Goal: Task Accomplishment & Management: Complete application form

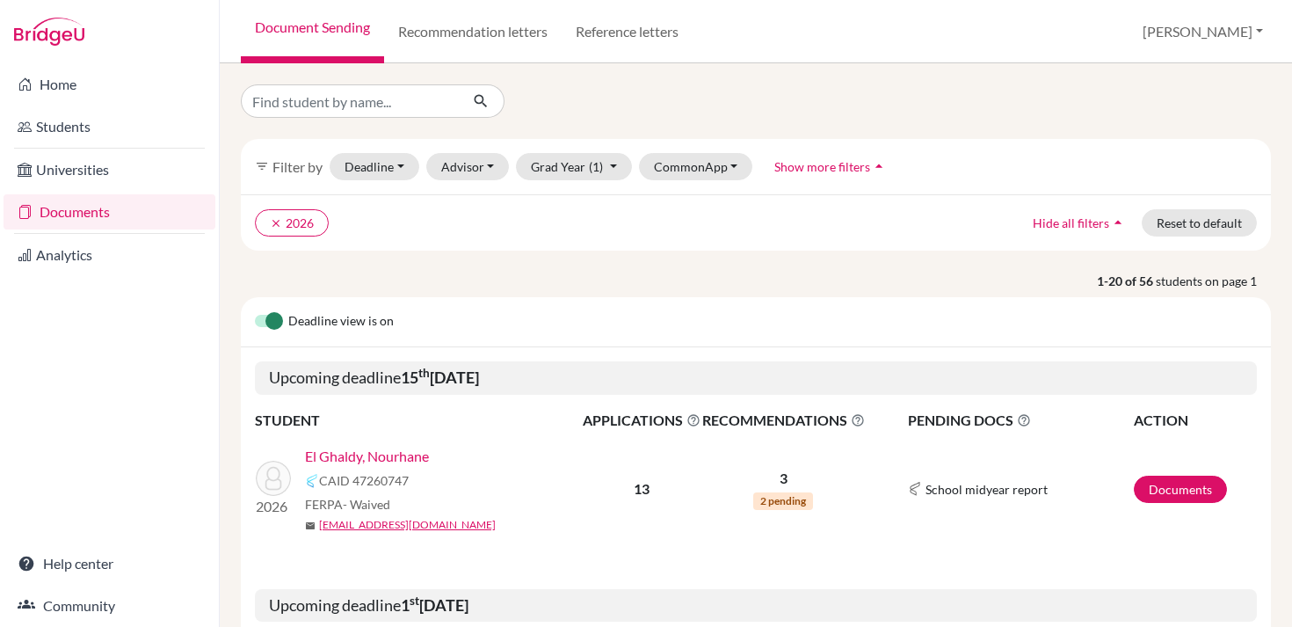
click at [147, 199] on link "Documents" at bounding box center [110, 211] width 212 height 35
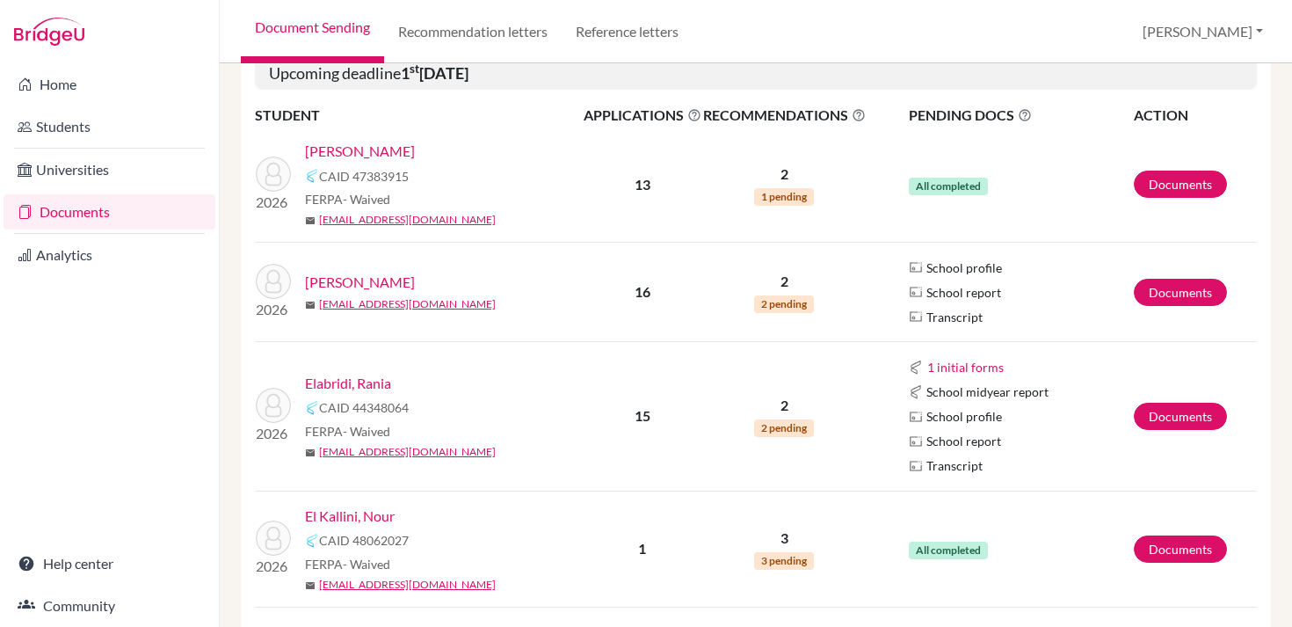
scroll to position [531, 0]
click at [1180, 297] on link "Documents" at bounding box center [1180, 292] width 93 height 27
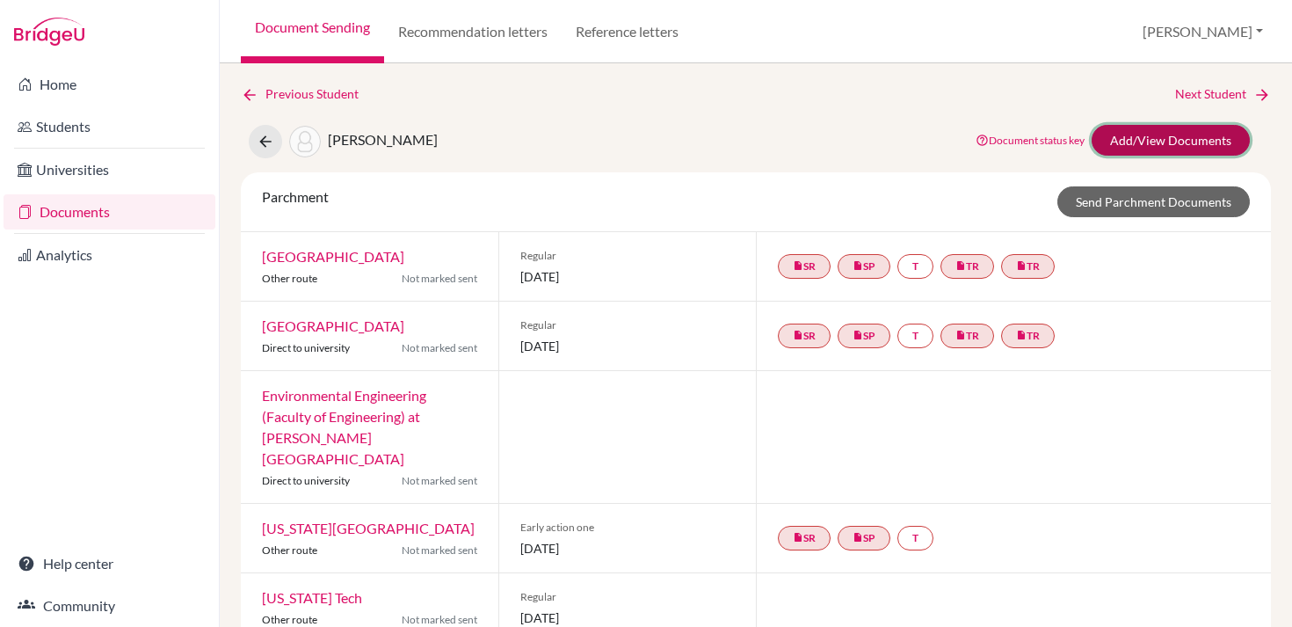
click at [1178, 144] on link "Add/View Documents" at bounding box center [1170, 140] width 158 height 31
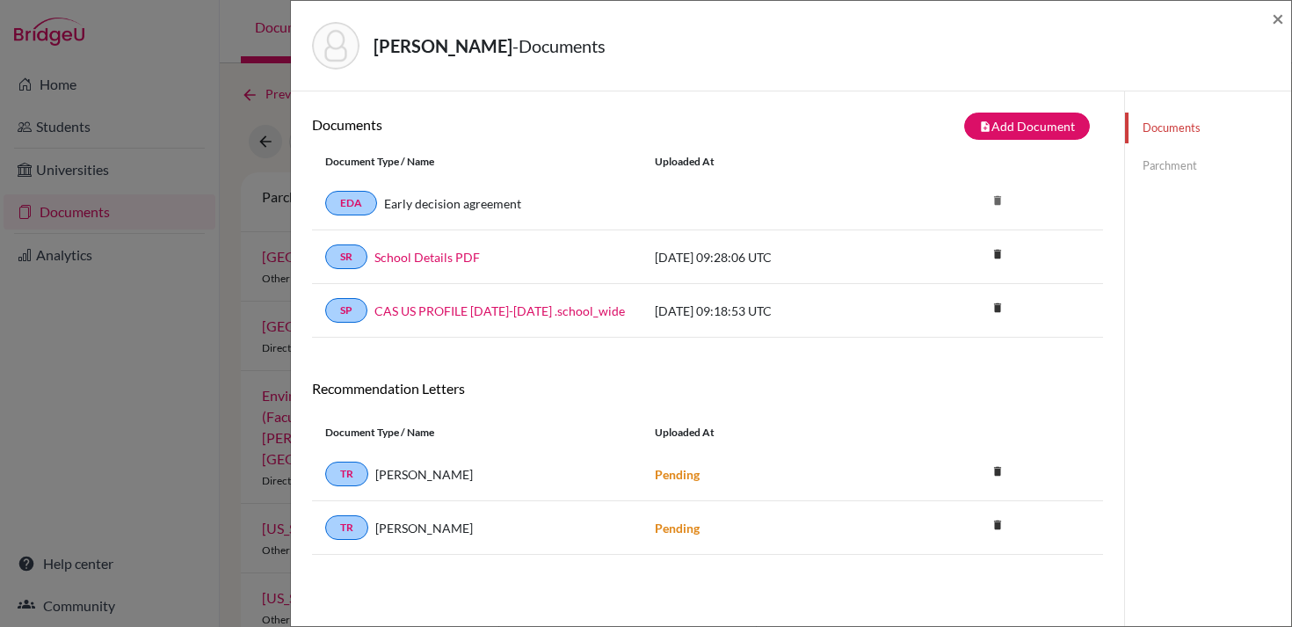
click at [1163, 158] on link "Parchment" at bounding box center [1208, 165] width 166 height 31
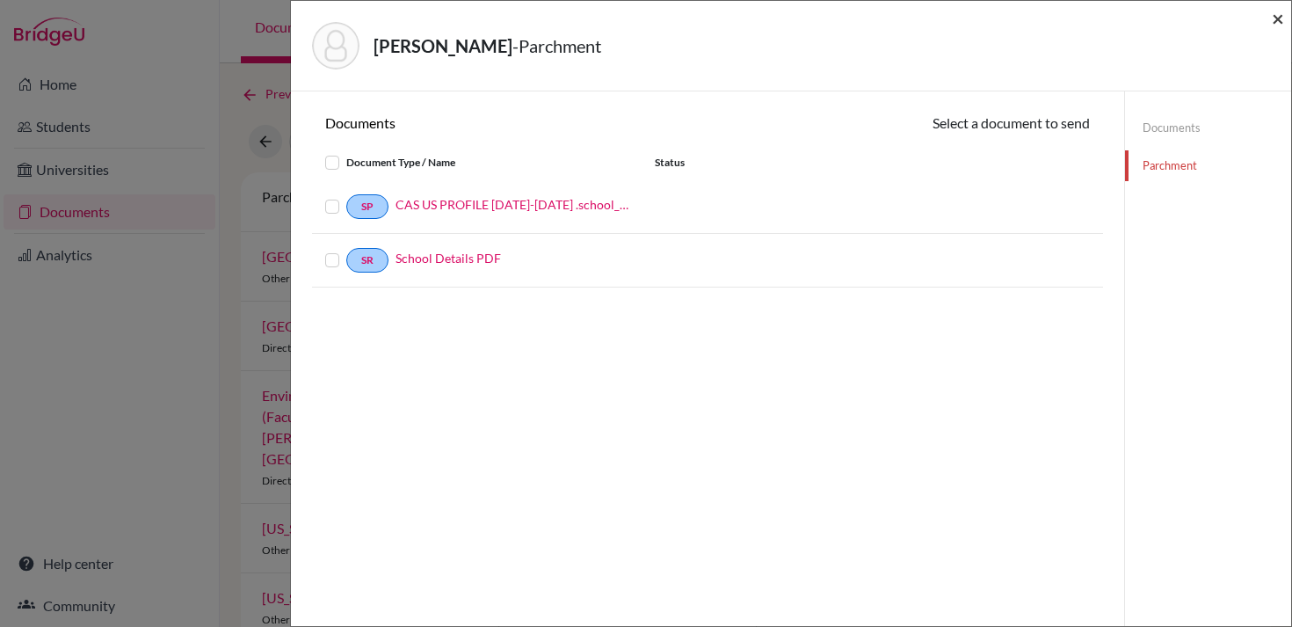
click at [1283, 24] on span "×" at bounding box center [1277, 17] width 12 height 25
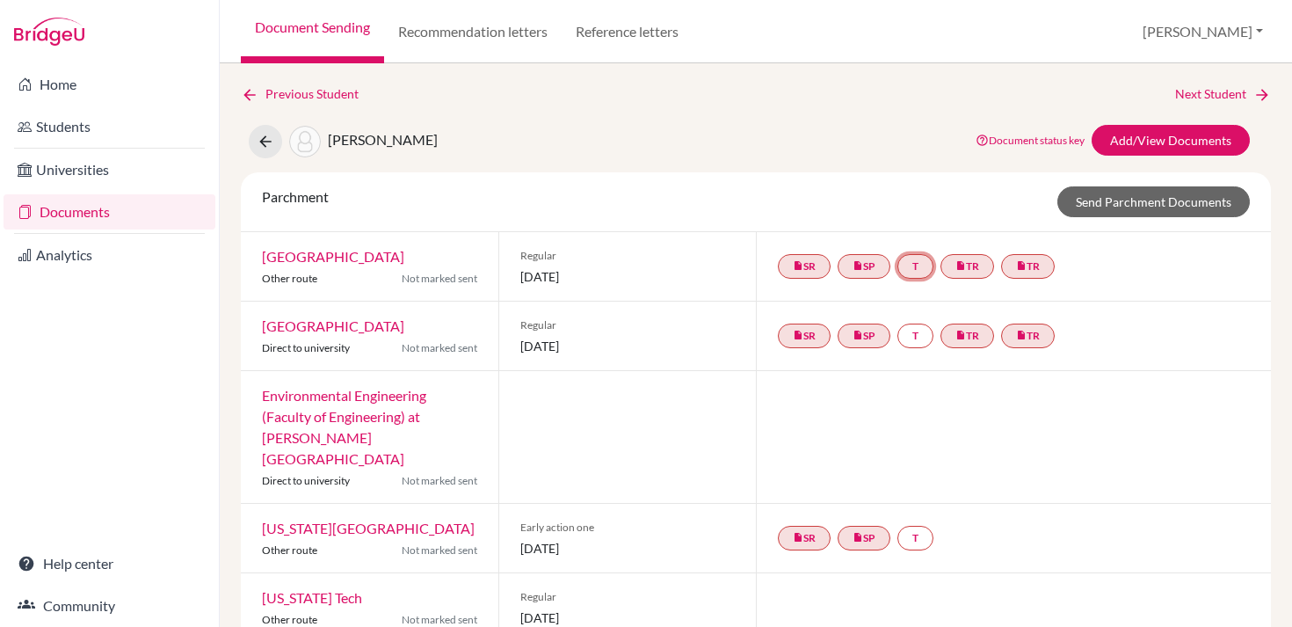
click at [908, 267] on link "T" at bounding box center [915, 266] width 36 height 25
click at [911, 214] on span "undefined" at bounding box center [919, 213] width 54 height 15
click at [919, 182] on h3 "Transcript" at bounding box center [919, 181] width 83 height 32
click at [924, 343] on link "T" at bounding box center [915, 335] width 36 height 25
click at [916, 283] on span "undefined" at bounding box center [919, 282] width 54 height 15
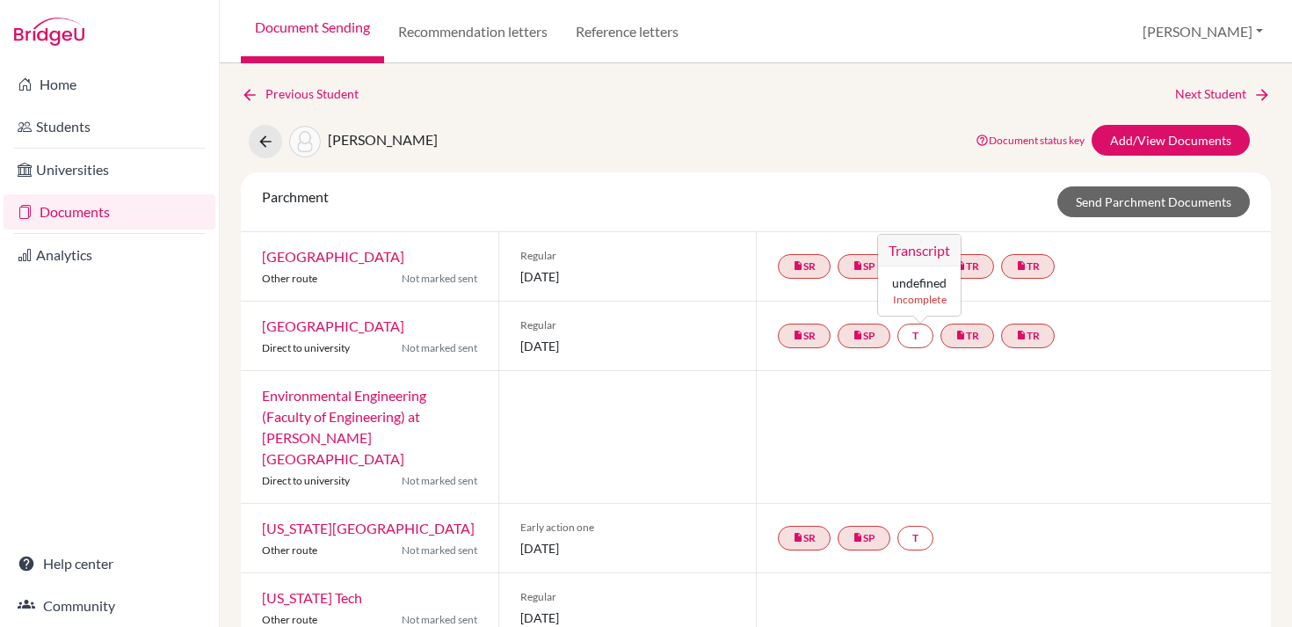
click at [979, 178] on div "Parchment Send Parchment Documents" at bounding box center [756, 202] width 1030 height 60
click at [1103, 150] on link "Add/View Documents" at bounding box center [1170, 140] width 158 height 31
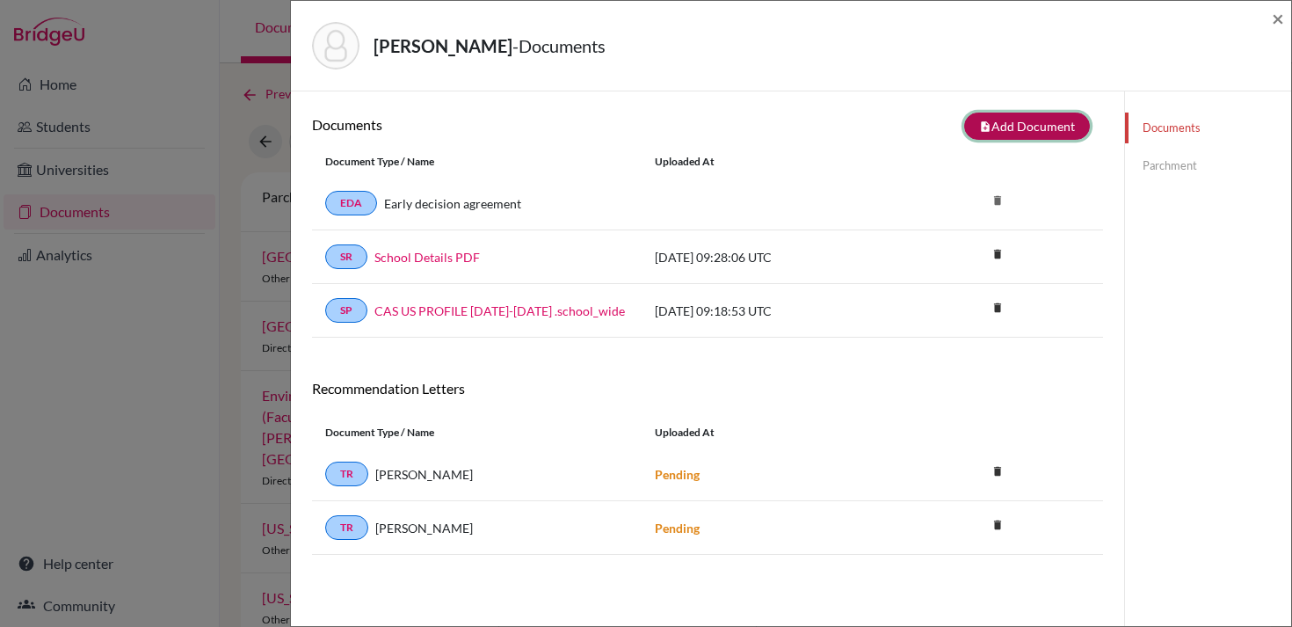
click at [996, 128] on button "note_add Add Document" at bounding box center [1027, 125] width 126 height 27
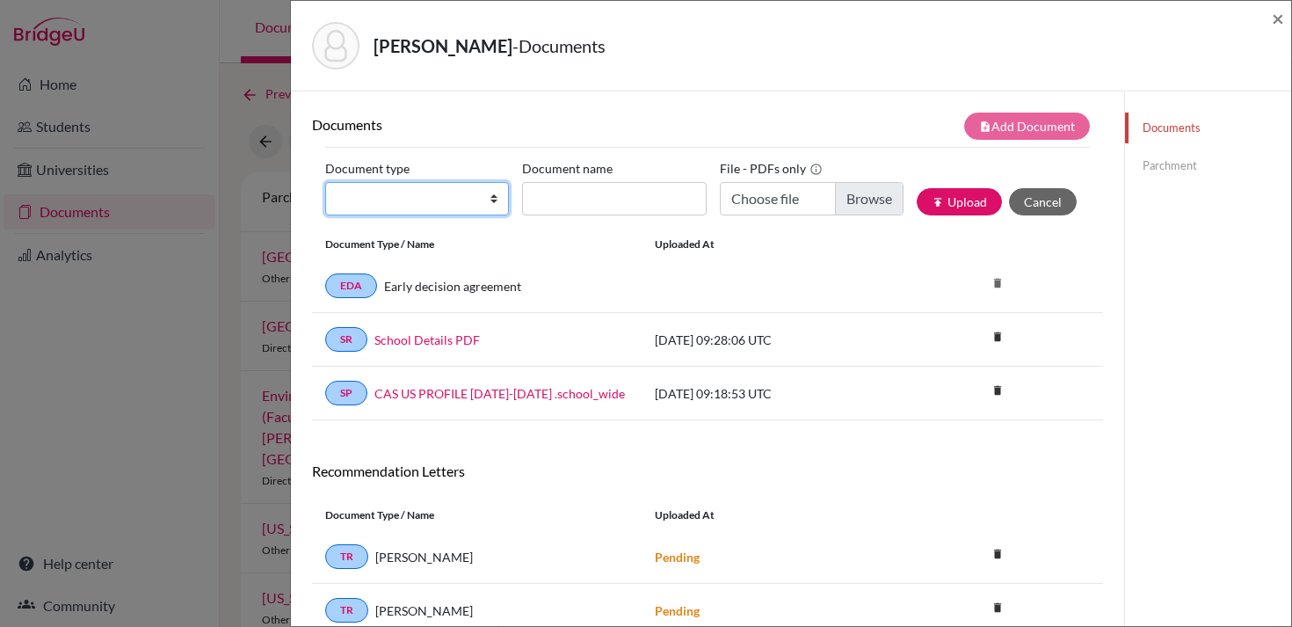
click at [448, 199] on select "Change explanation for Common App reports Counselor recommendation Internationa…" at bounding box center [417, 198] width 184 height 33
select select "2"
click at [325, 182] on select "Change explanation for Common App reports Counselor recommendation Internationa…" at bounding box center [417, 198] width 184 height 33
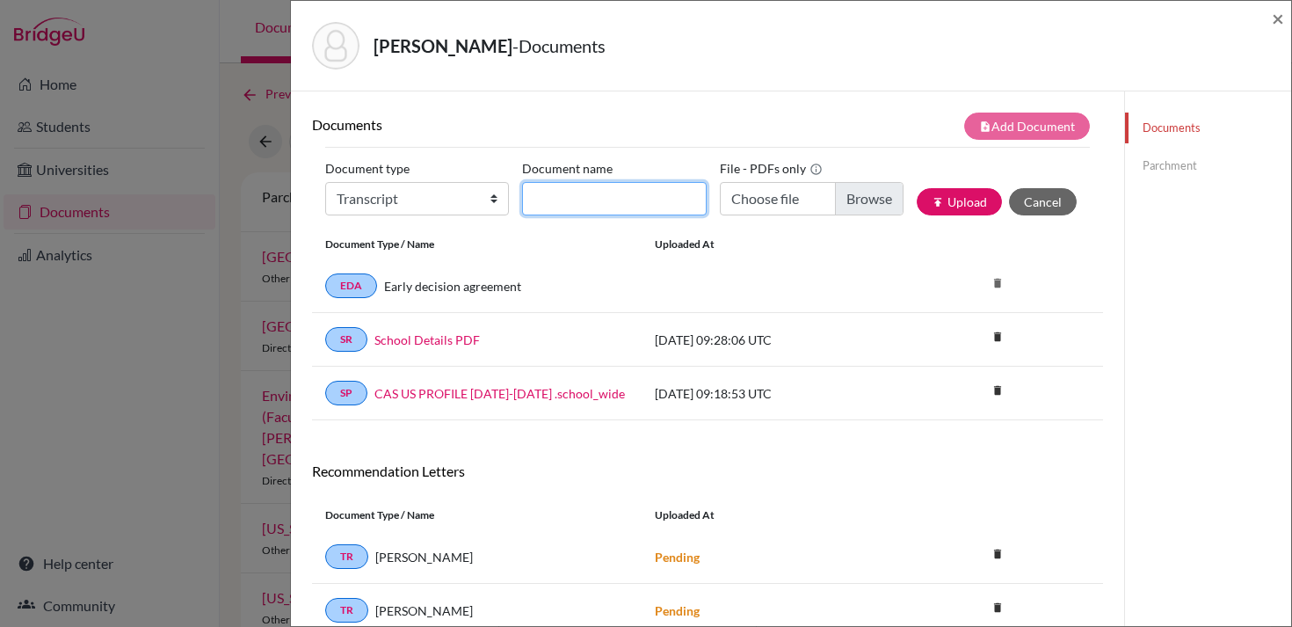
click at [547, 201] on input "Document name" at bounding box center [614, 198] width 184 height 33
type input "Grades 9-11 Transcript"
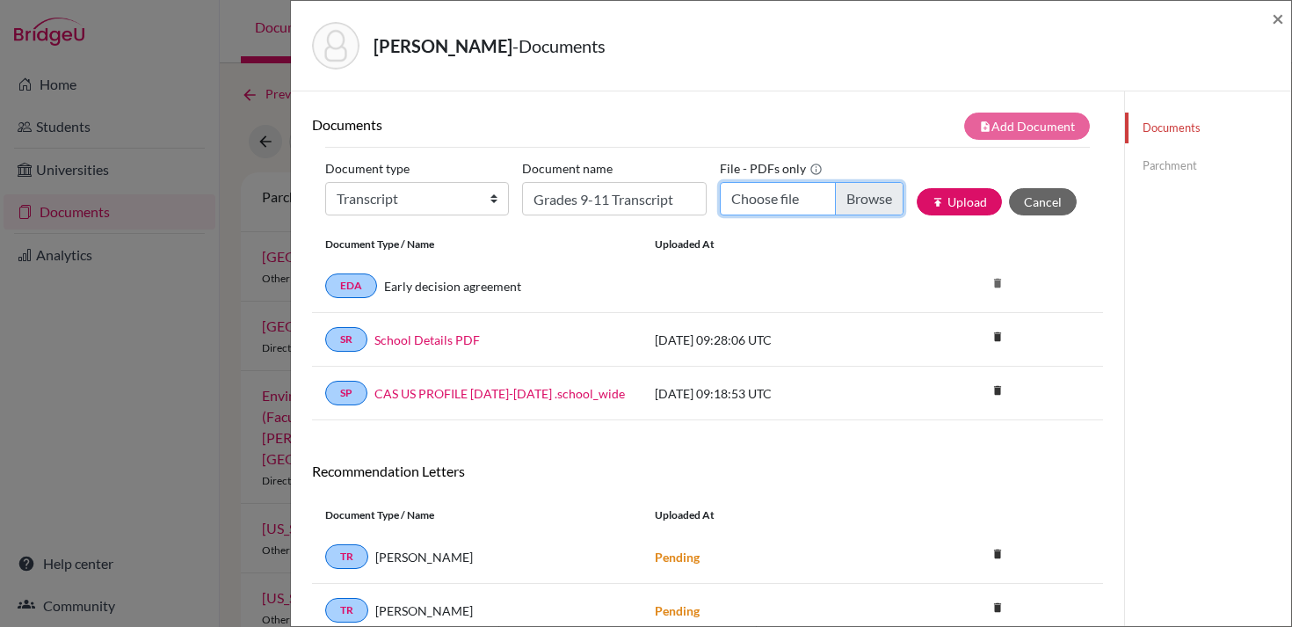
click at [859, 199] on input "Choose file" at bounding box center [812, 198] width 184 height 33
type input "C:\fakepath\Azbane, Lilia.pdf"
click at [965, 208] on button "publish Upload" at bounding box center [958, 201] width 85 height 27
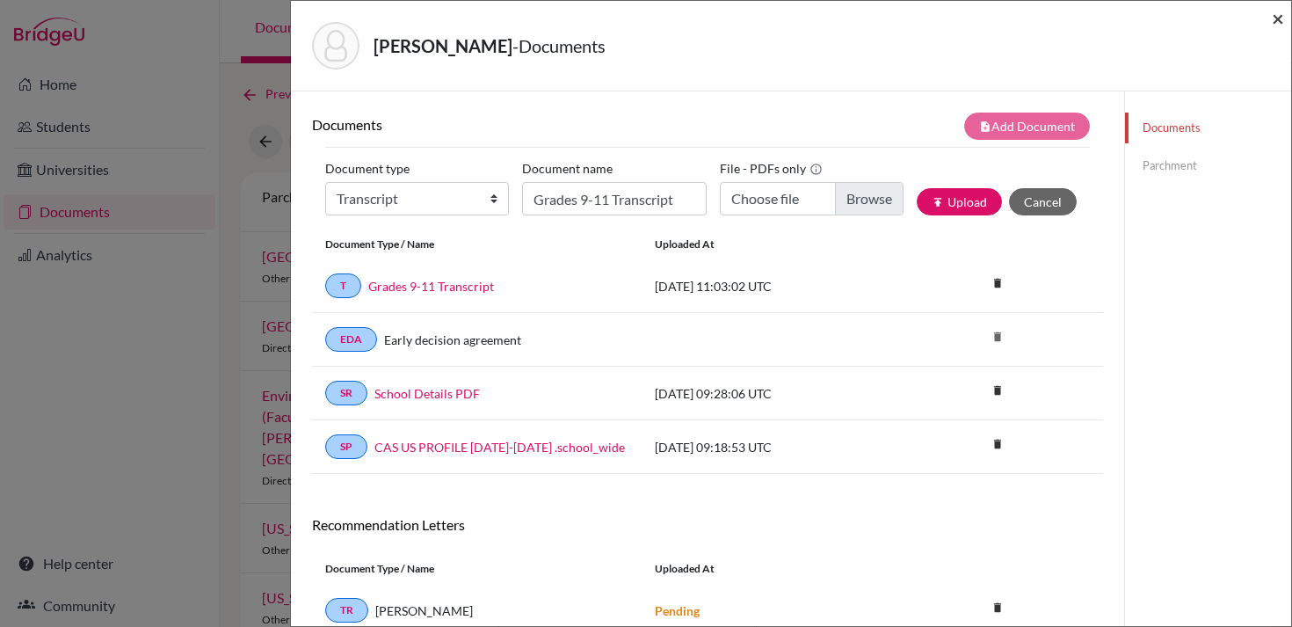
click at [1279, 18] on span "×" at bounding box center [1277, 17] width 12 height 25
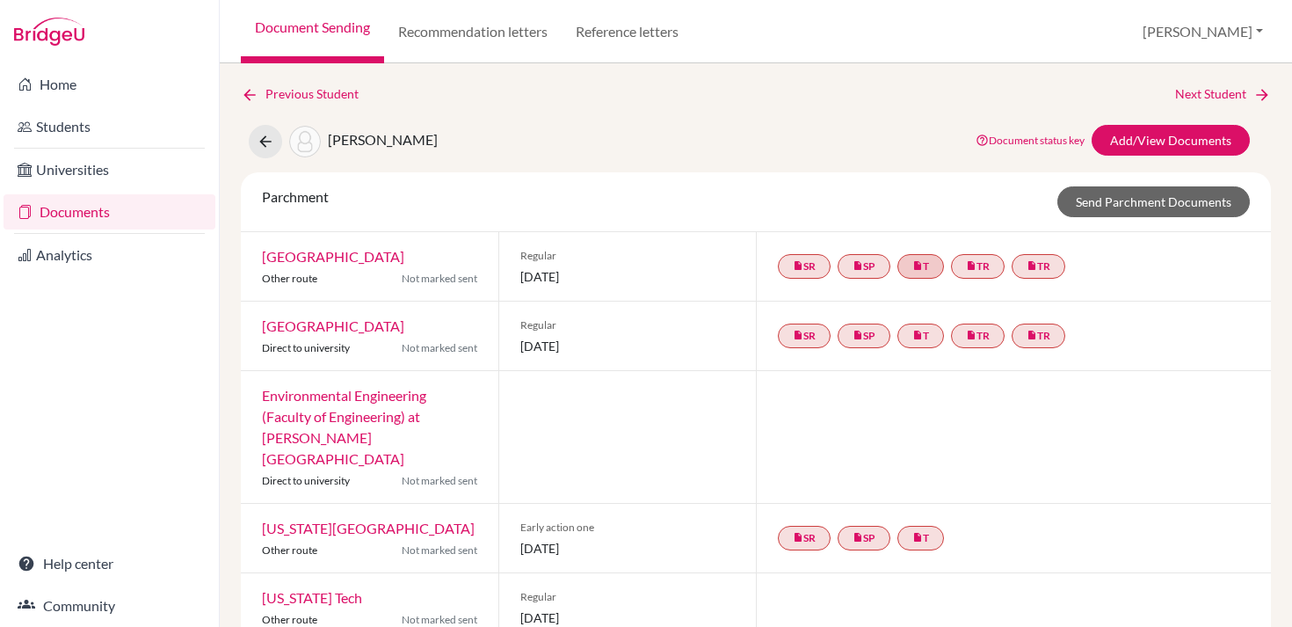
click at [960, 424] on div at bounding box center [1013, 437] width 515 height 132
click at [996, 274] on link "insert_drive_file TR" at bounding box center [978, 266] width 54 height 25
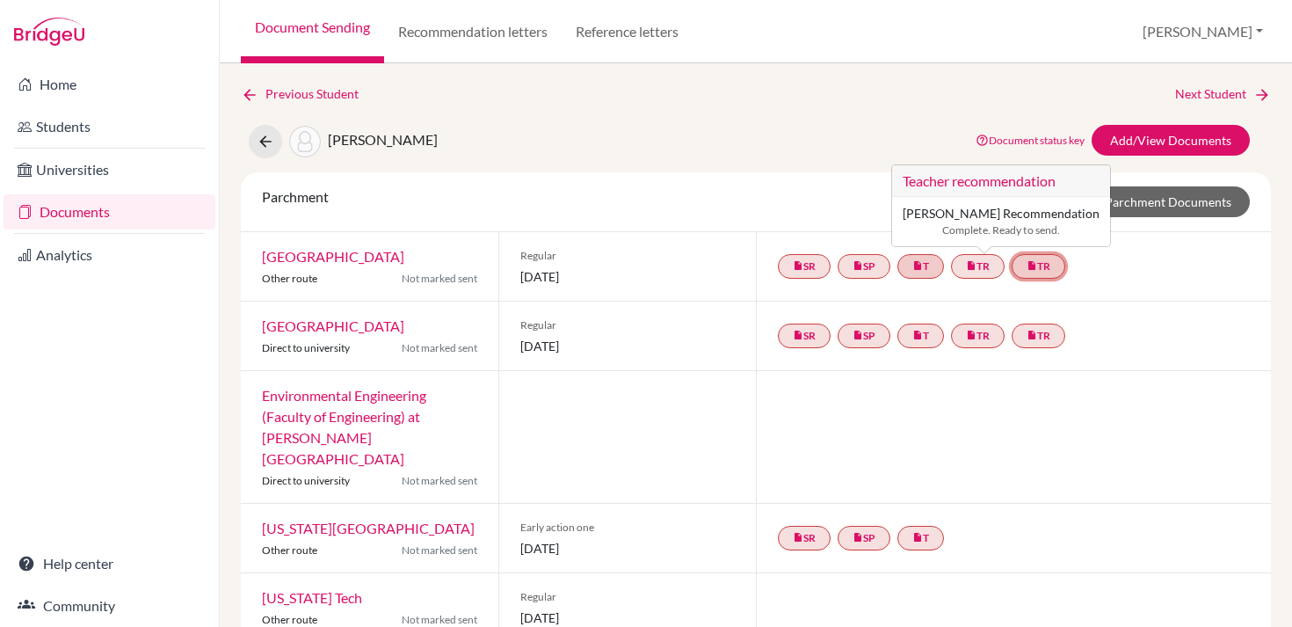
click at [1046, 263] on link "insert_drive_file TR" at bounding box center [1038, 266] width 54 height 25
click at [1117, 277] on div "insert_drive_file SR insert_drive_file SP insert_drive_file T insert_drive_file…" at bounding box center [1013, 266] width 515 height 69
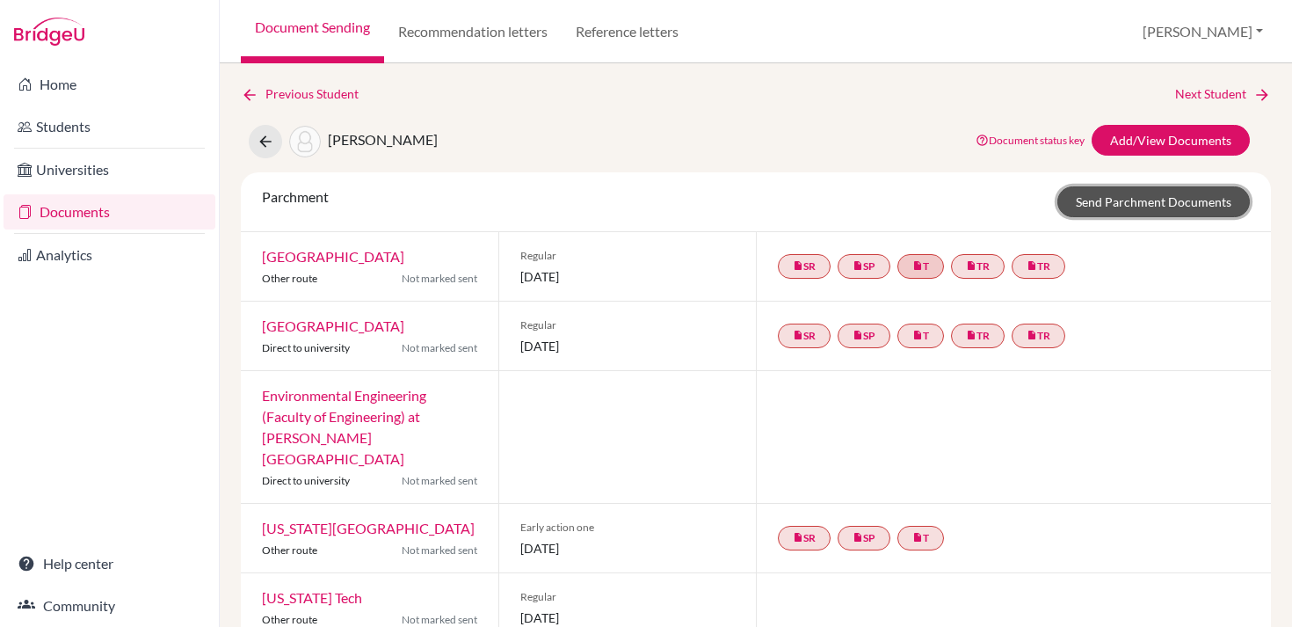
click at [1165, 204] on link "Send Parchment Documents" at bounding box center [1153, 201] width 192 height 31
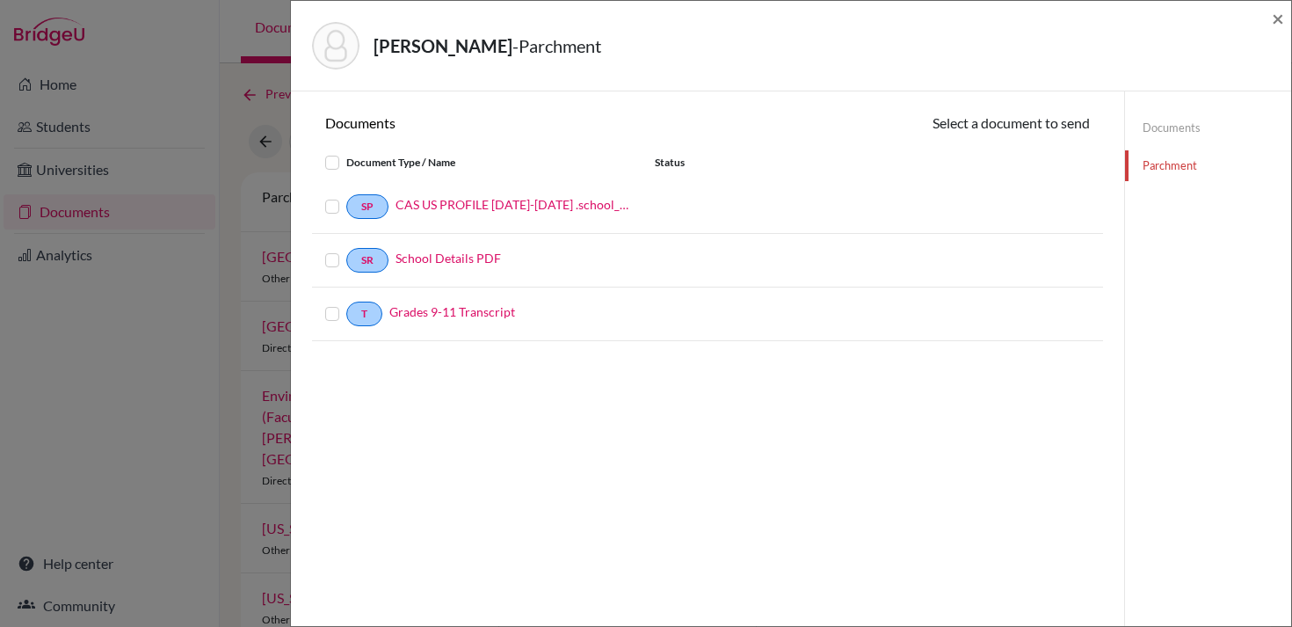
click at [346, 303] on label at bounding box center [346, 303] width 0 height 0
click at [0, 0] on input "checkbox" at bounding box center [0, 0] width 0 height 0
click at [346, 251] on label at bounding box center [346, 251] width 0 height 0
click at [0, 0] on input "checkbox" at bounding box center [0, 0] width 0 height 0
click at [346, 198] on label at bounding box center [346, 198] width 0 height 0
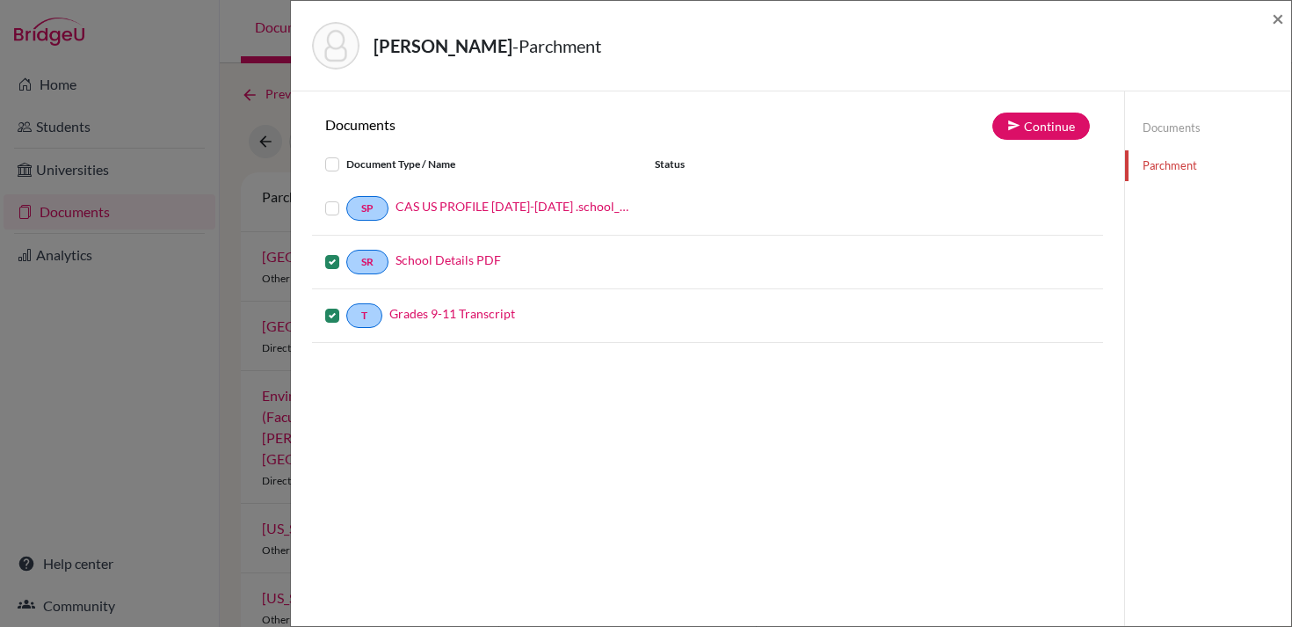
click at [0, 0] on input "checkbox" at bounding box center [0, 0] width 0 height 0
click at [1028, 127] on button "Continue" at bounding box center [1041, 125] width 98 height 27
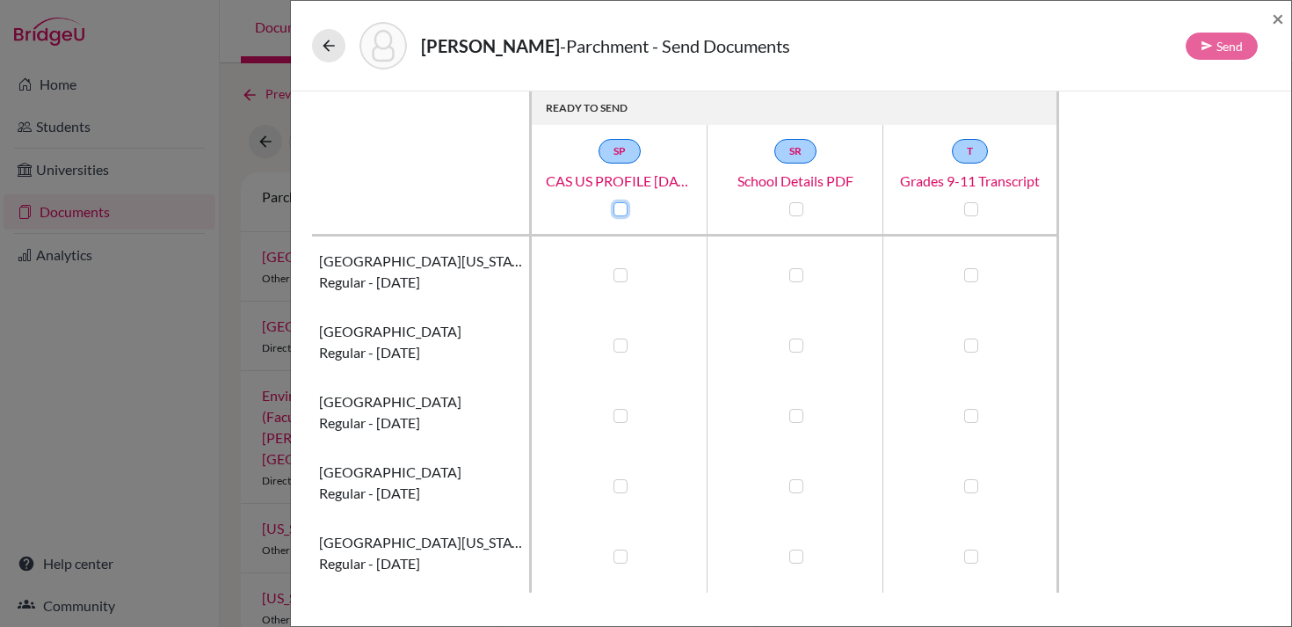
click at [609, 212] on input "checkbox" at bounding box center [616, 208] width 14 height 18
checkbox input "true"
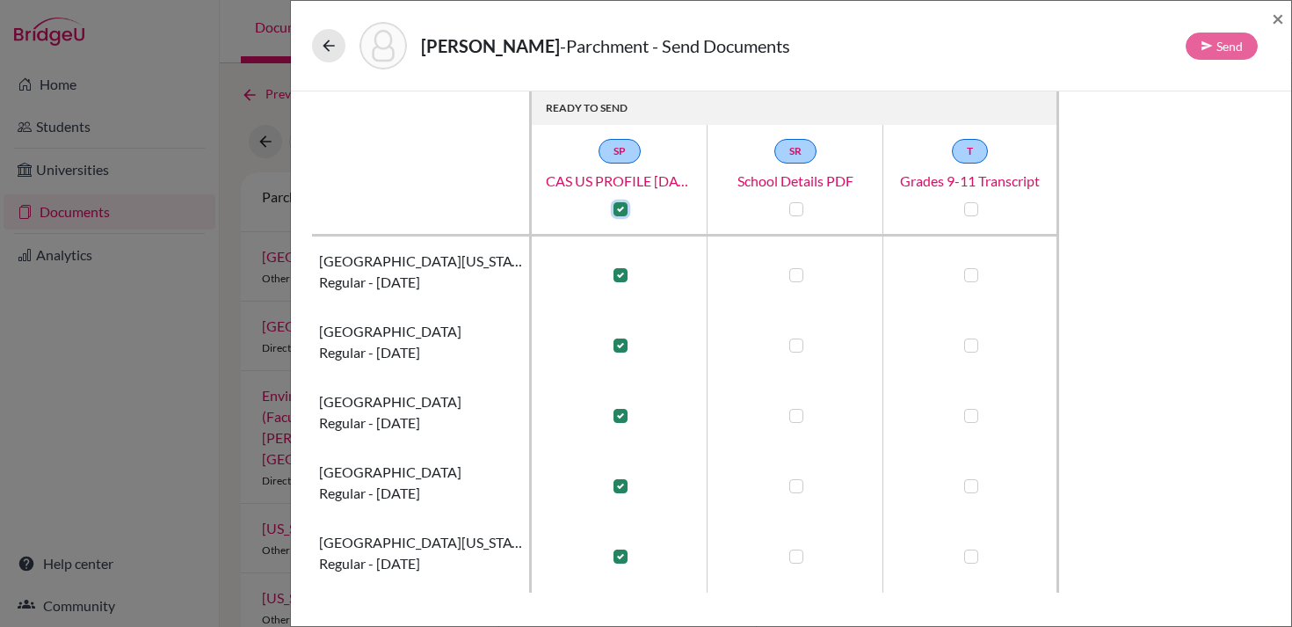
checkbox input "true"
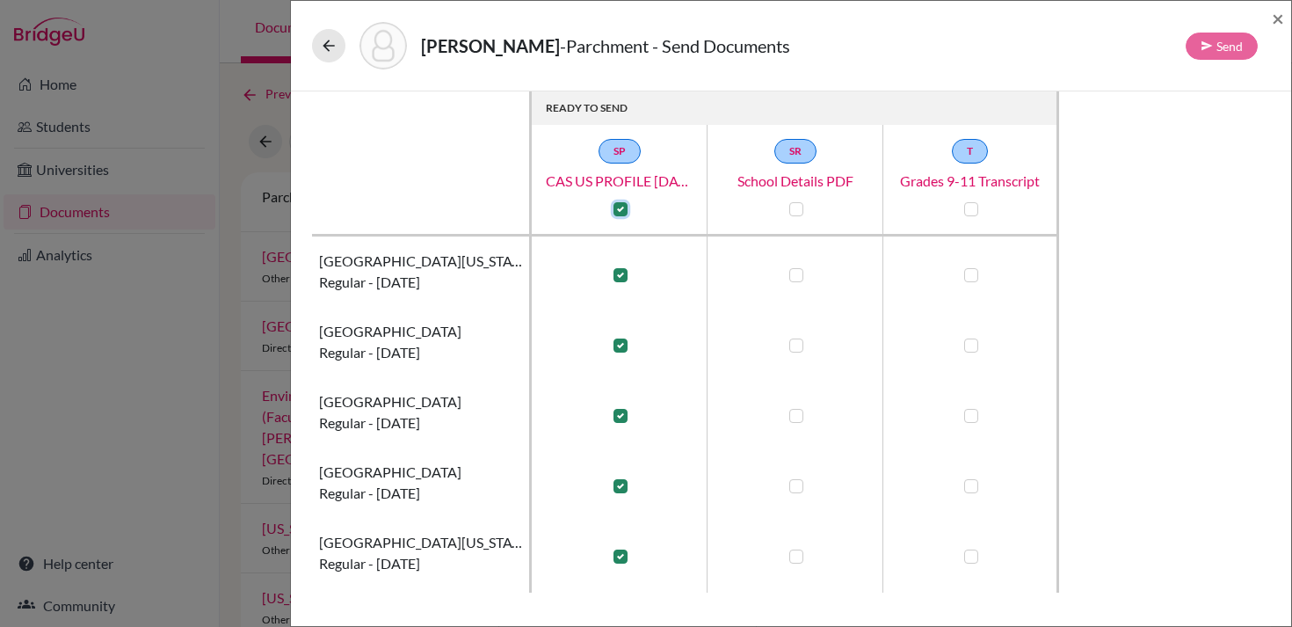
checkbox input "true"
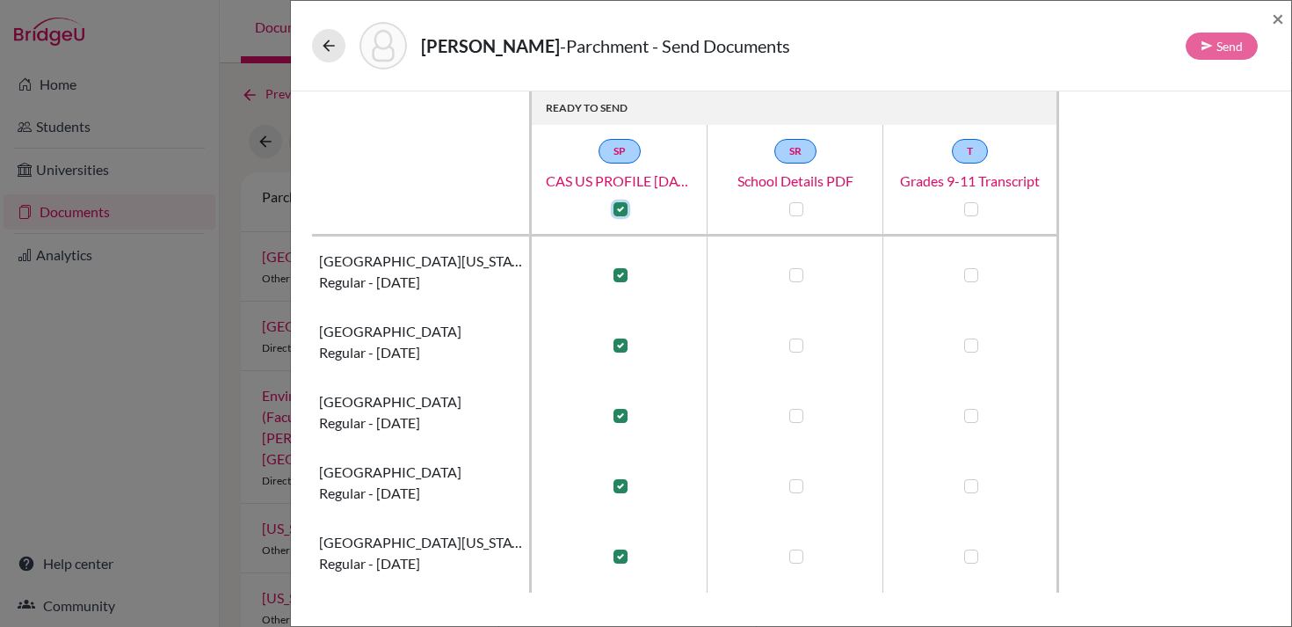
checkbox input "true"
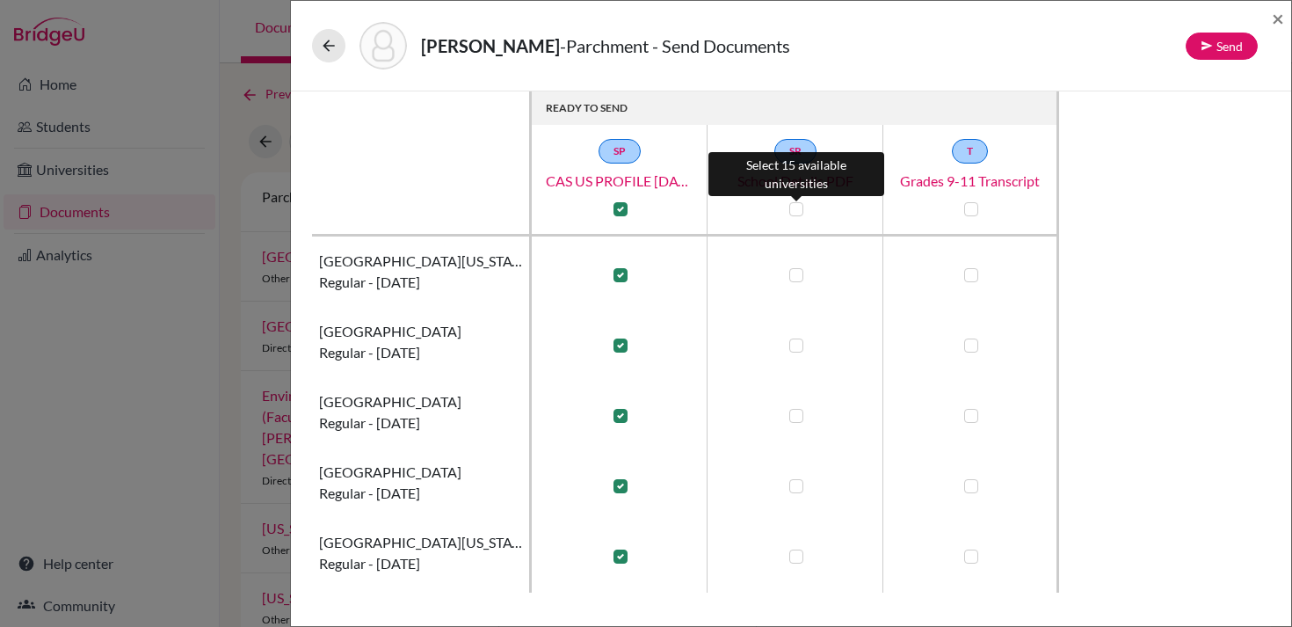
click at [791, 212] on label at bounding box center [796, 209] width 14 height 14
click at [791, 212] on input "checkbox" at bounding box center [792, 208] width 14 height 18
checkbox input "true"
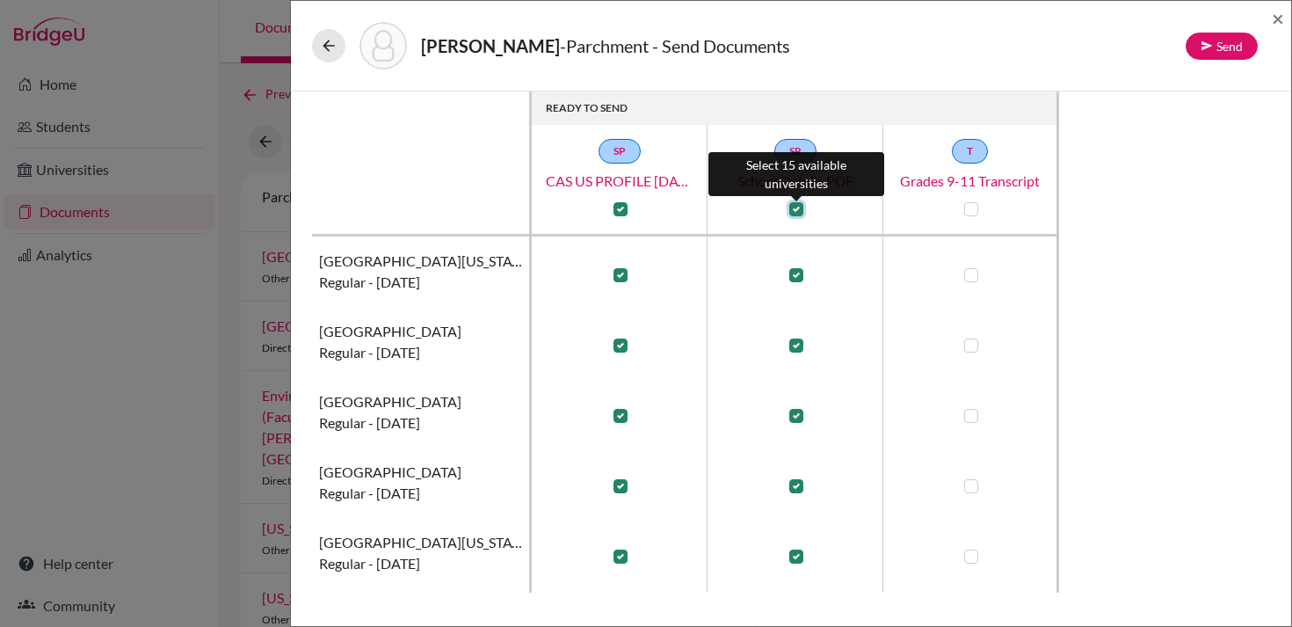
checkbox input "true"
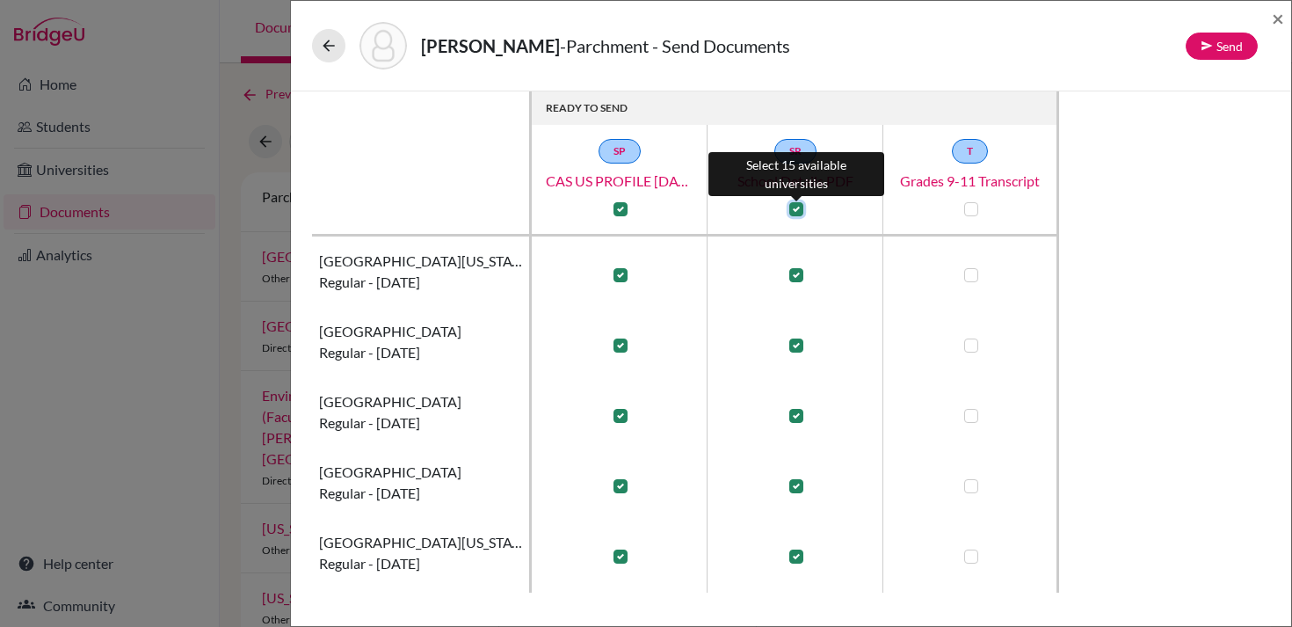
checkbox input "true"
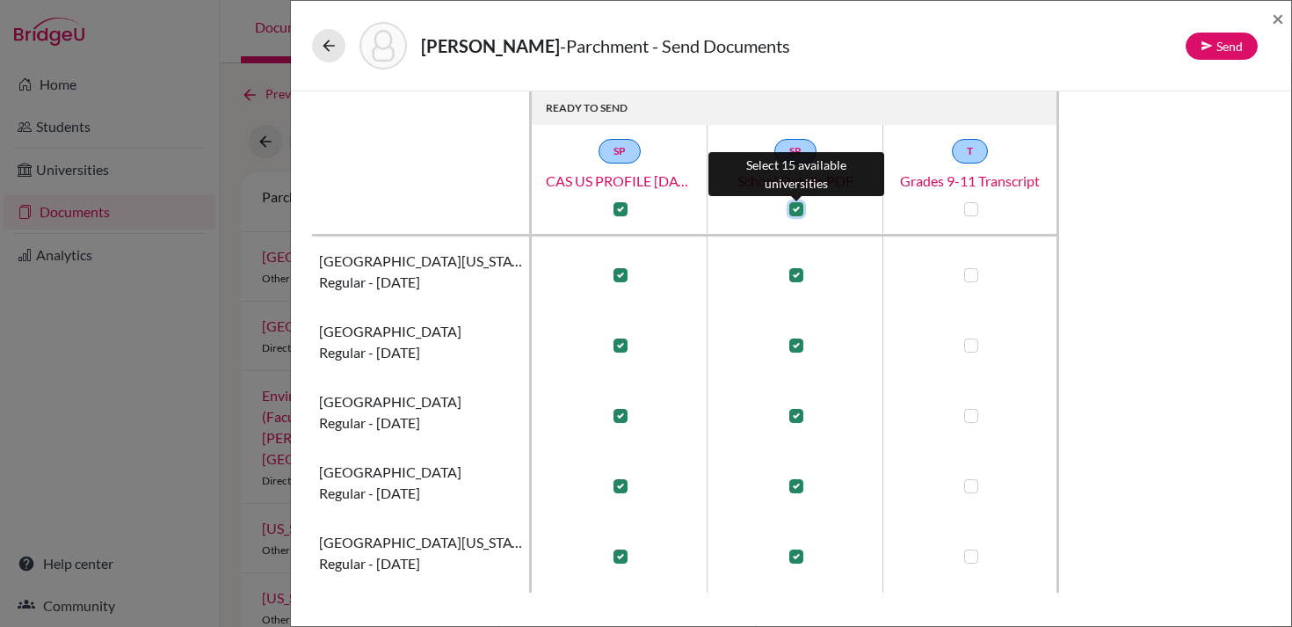
checkbox input "true"
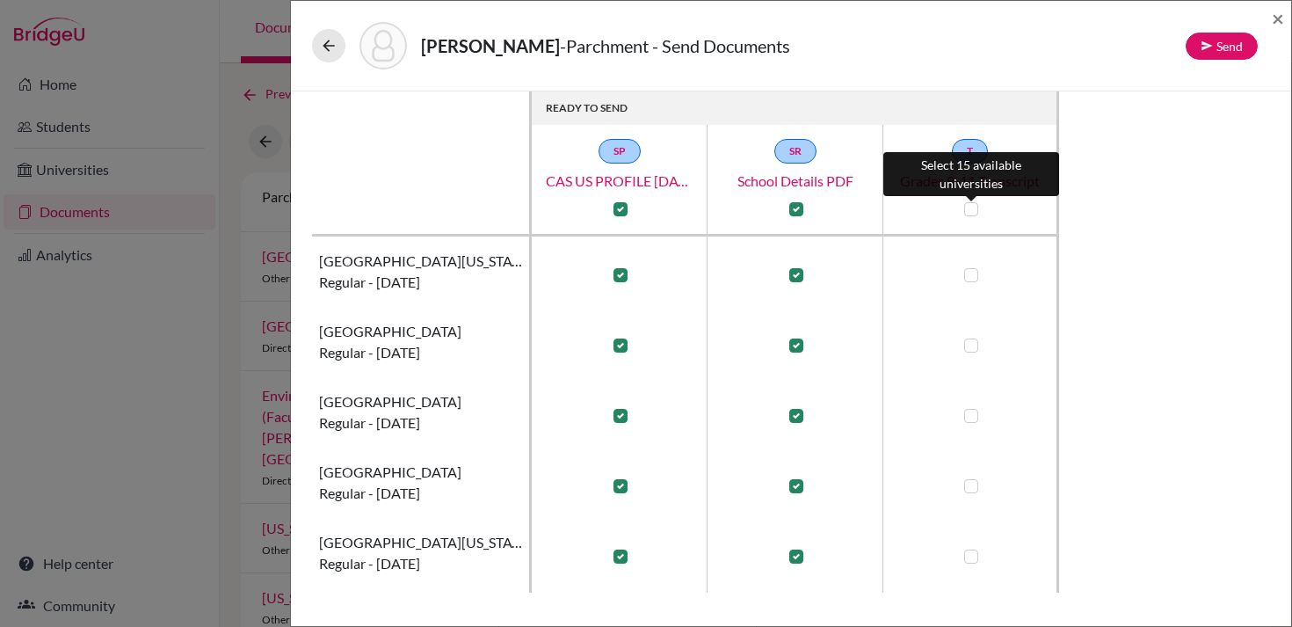
click at [966, 207] on label at bounding box center [971, 209] width 14 height 14
click at [966, 207] on input "checkbox" at bounding box center [967, 208] width 14 height 18
checkbox input "true"
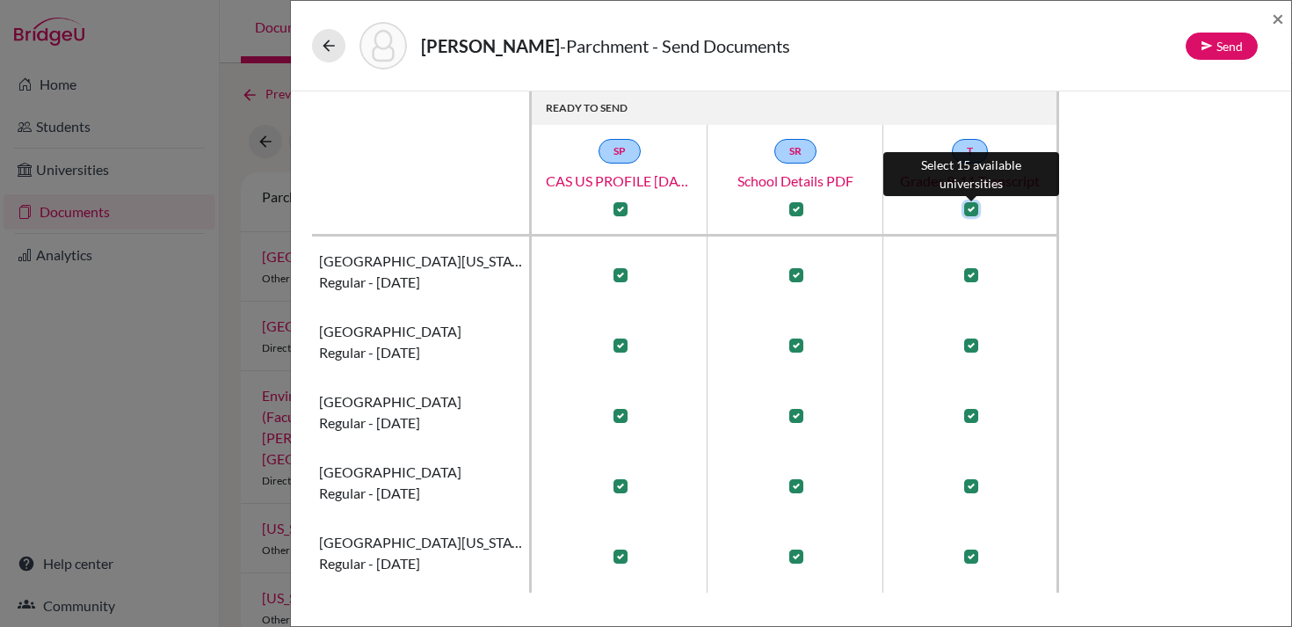
checkbox input "true"
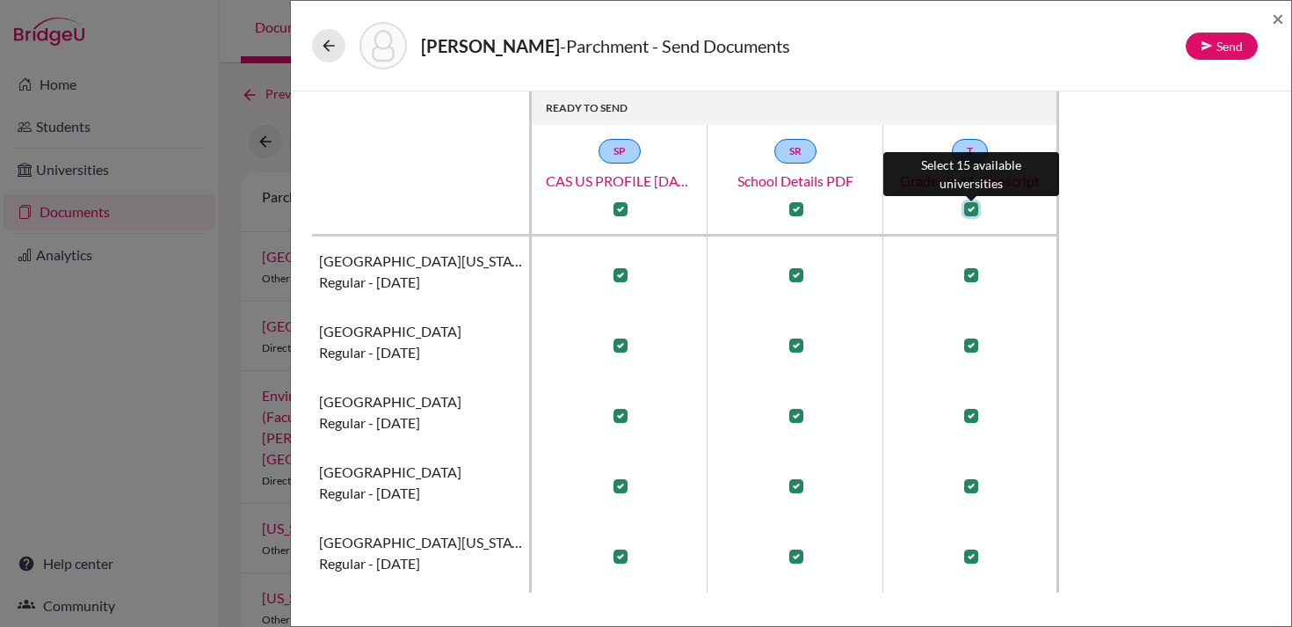
checkbox input "true"
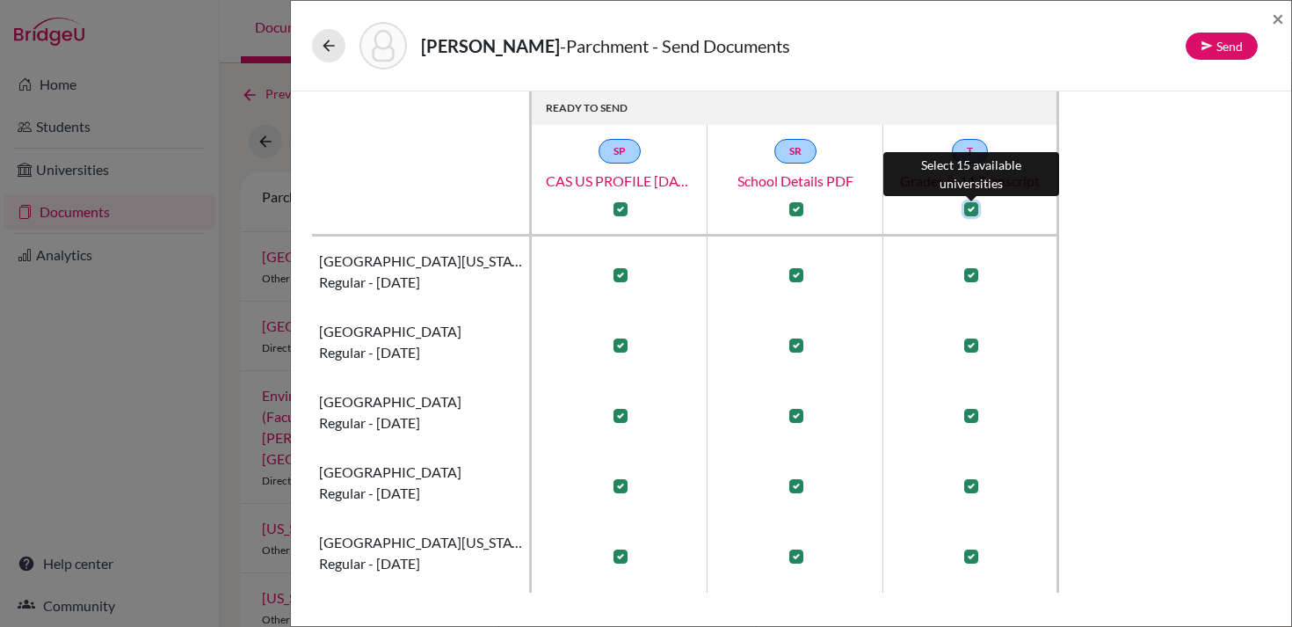
checkbox input "true"
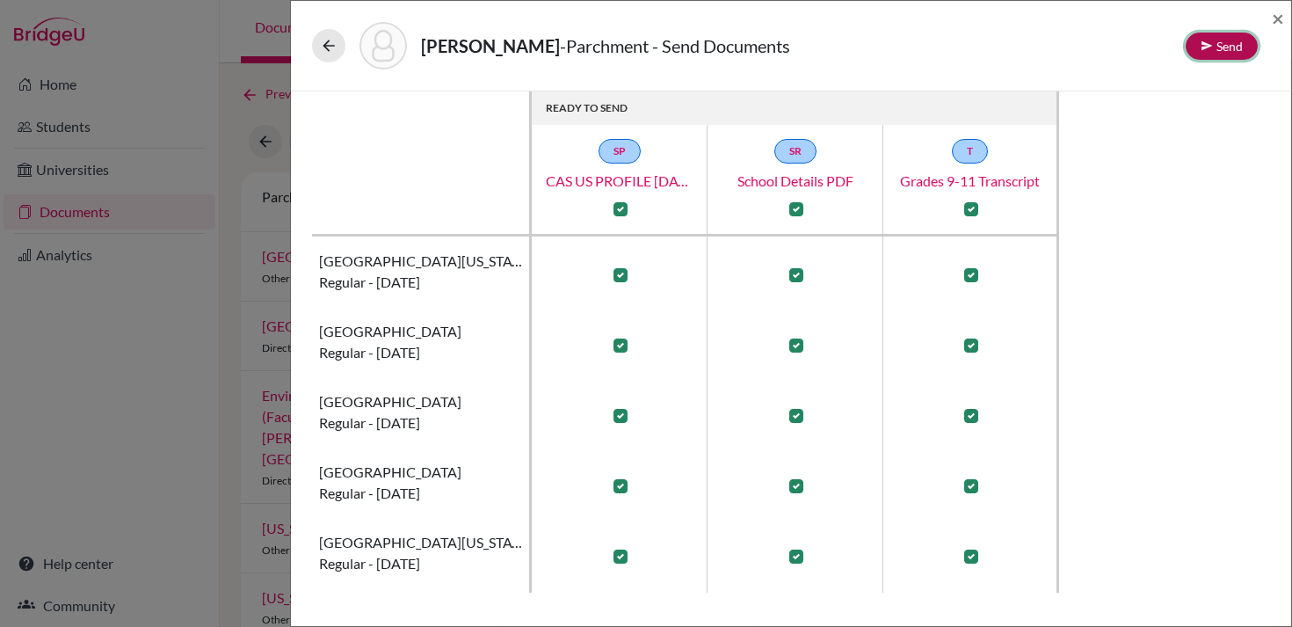
click at [1209, 52] on button "Send" at bounding box center [1221, 46] width 72 height 27
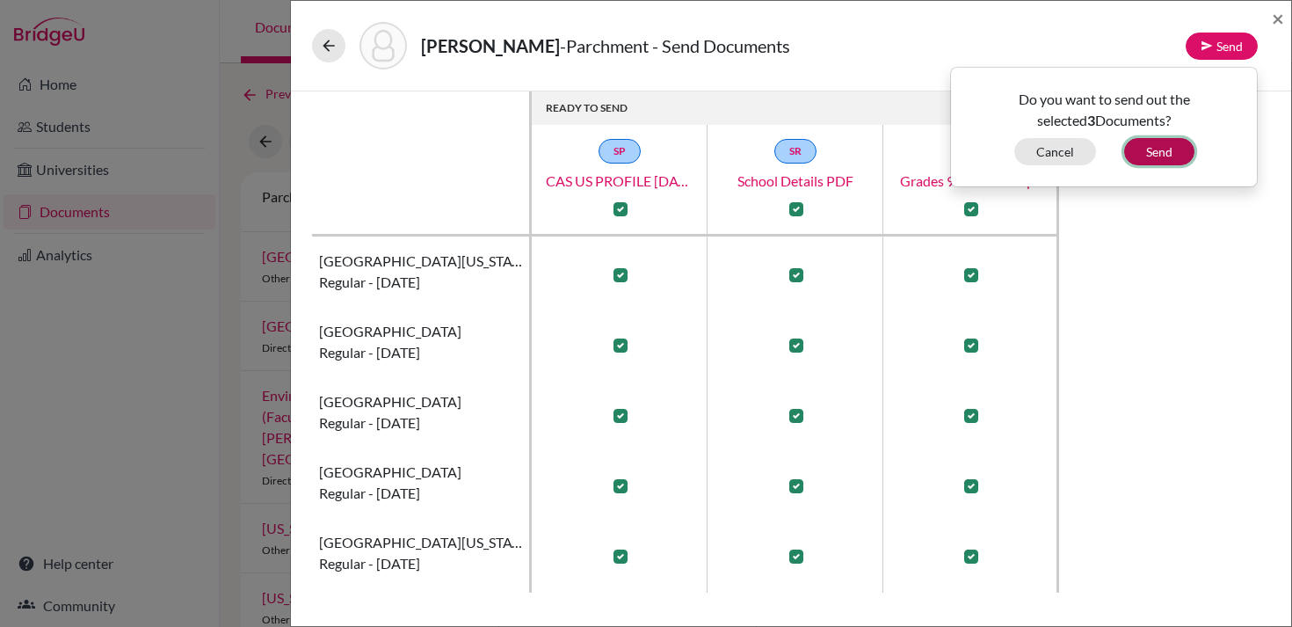
click at [1175, 154] on button "Send" at bounding box center [1159, 151] width 70 height 27
checkbox input "false"
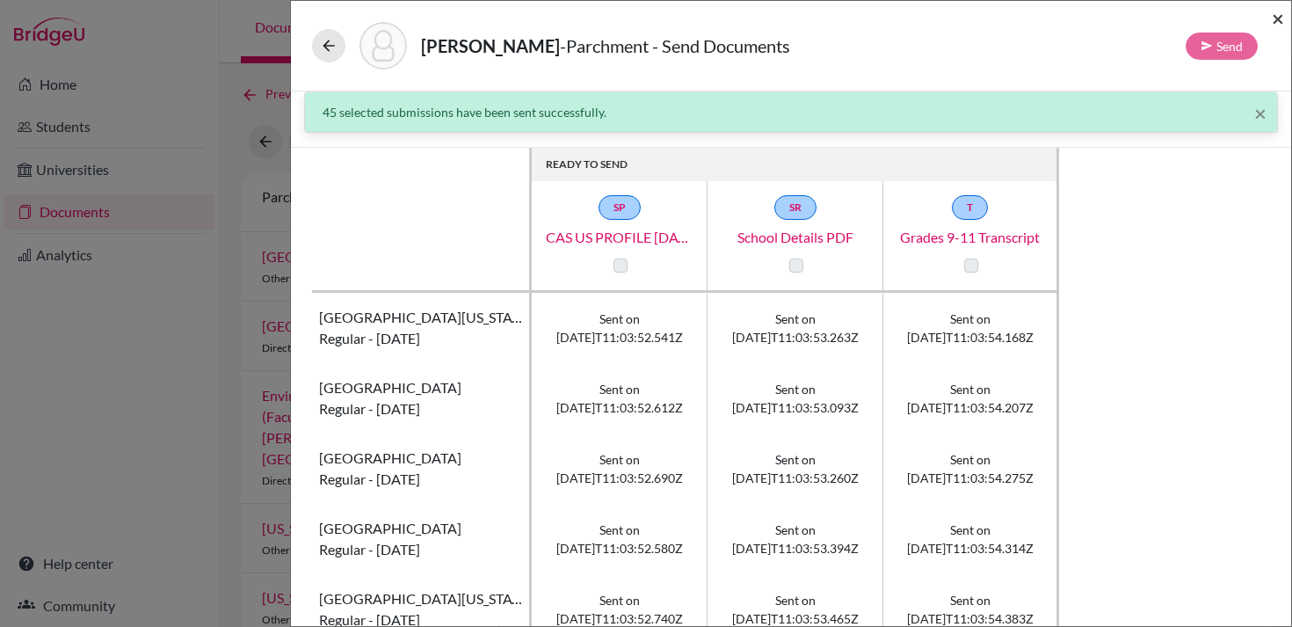
click at [1279, 22] on span "×" at bounding box center [1277, 17] width 12 height 25
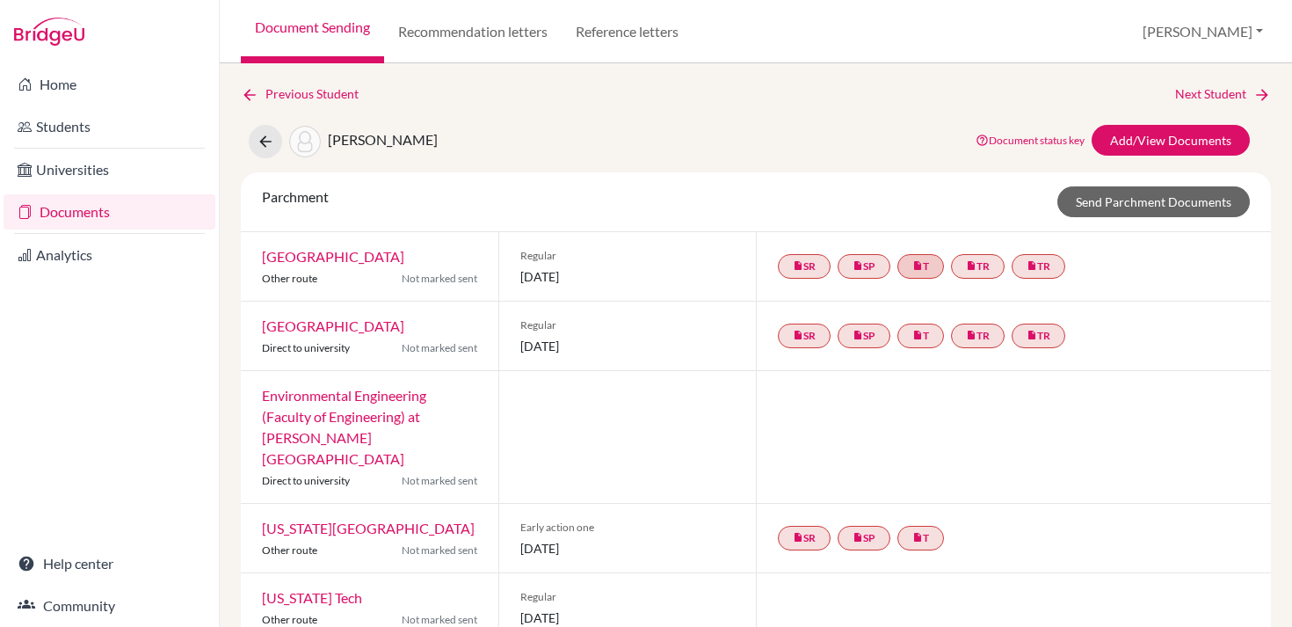
click at [1016, 426] on div at bounding box center [1013, 437] width 515 height 132
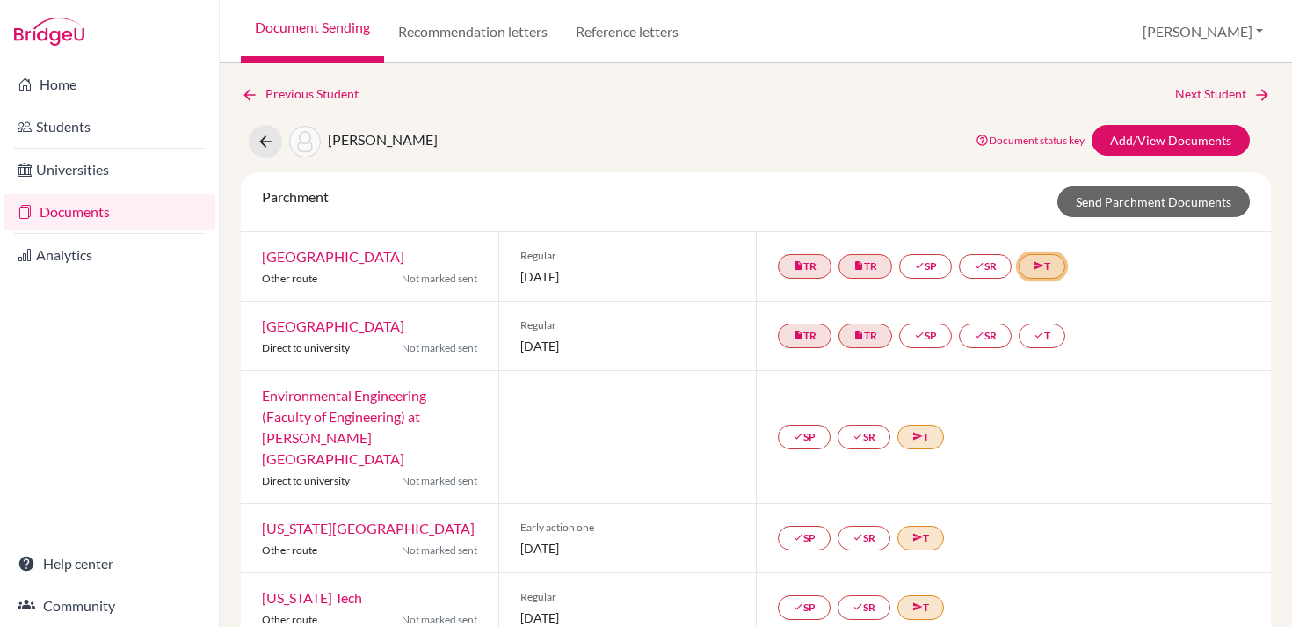
click at [1042, 272] on link "send T" at bounding box center [1041, 266] width 47 height 25
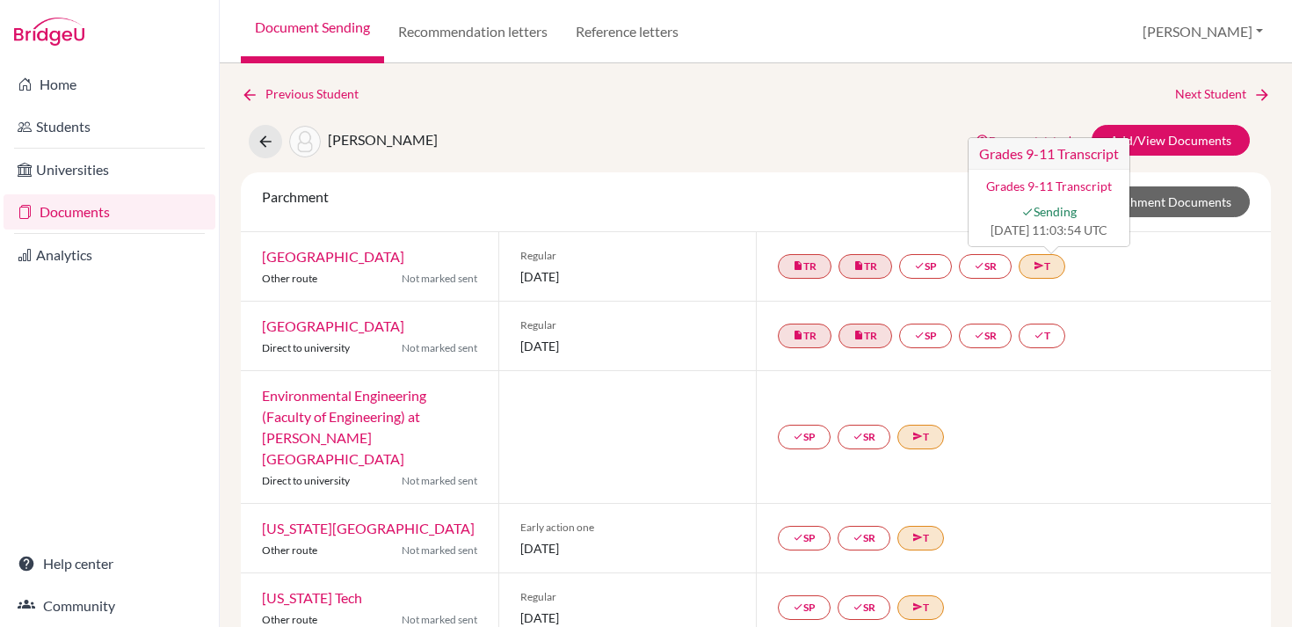
click at [1109, 274] on div "insert_drive_file TR insert_drive_file TR done SP done SR send T Grades 9-11 Tr…" at bounding box center [1013, 266] width 515 height 69
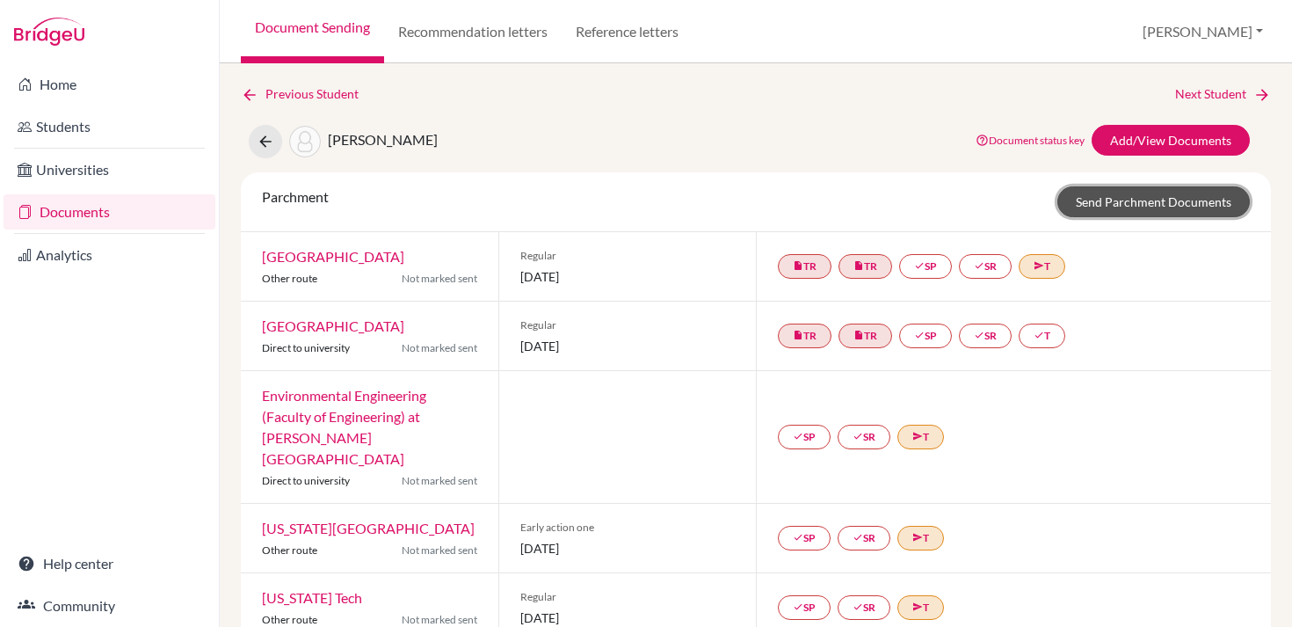
click at [1087, 214] on link "Send Parchment Documents" at bounding box center [1153, 201] width 192 height 31
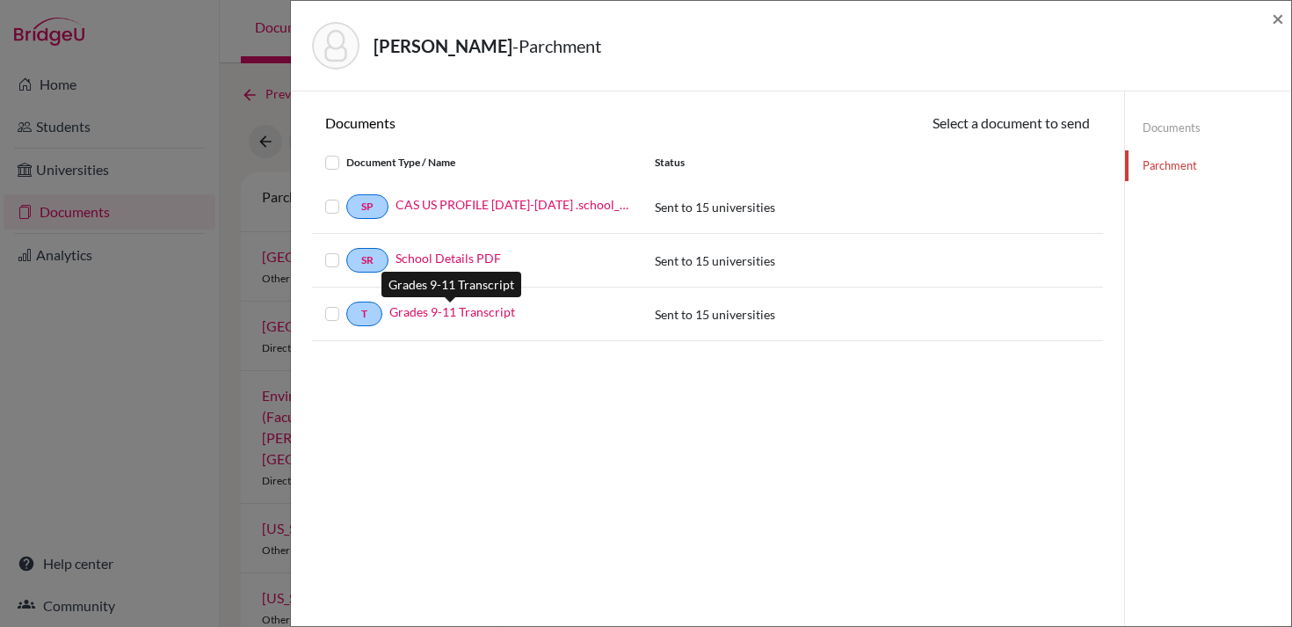
click at [484, 314] on link "Grades 9-11 Transcript" at bounding box center [452, 311] width 126 height 18
click at [1286, 18] on div "Azbane, Lilia - Parchment ×" at bounding box center [791, 46] width 1000 height 91
click at [1273, 19] on span "×" at bounding box center [1277, 17] width 12 height 25
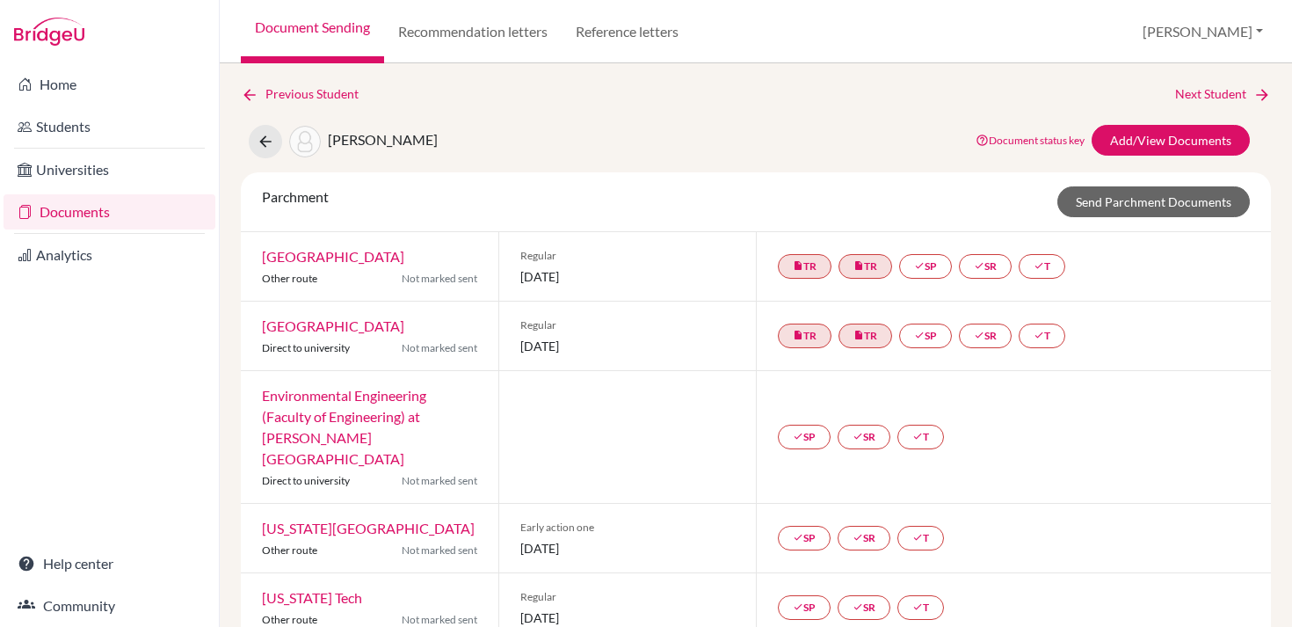
click at [846, 178] on div "Parchment Send Parchment Documents" at bounding box center [756, 202] width 1030 height 60
click at [804, 266] on link "insert_drive_file TR" at bounding box center [805, 266] width 54 height 25
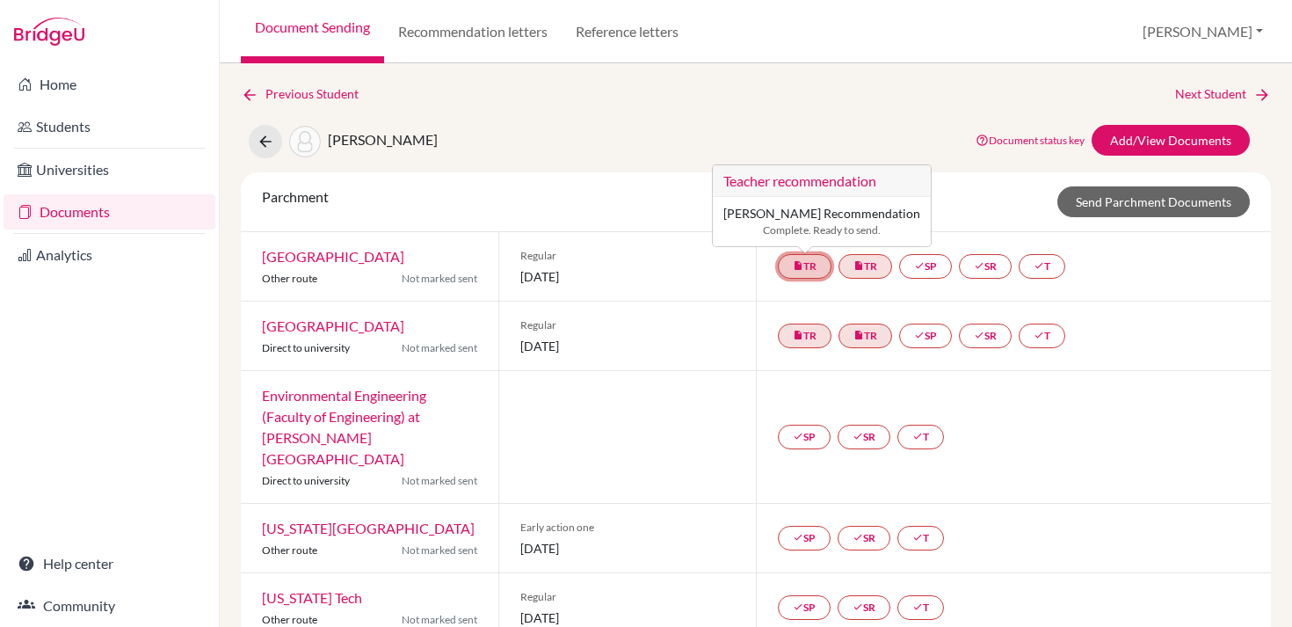
click at [837, 219] on span "Chris Korb’s Recommendation" at bounding box center [821, 213] width 197 height 15
click at [1155, 137] on link "Add/View Documents" at bounding box center [1170, 140] width 158 height 31
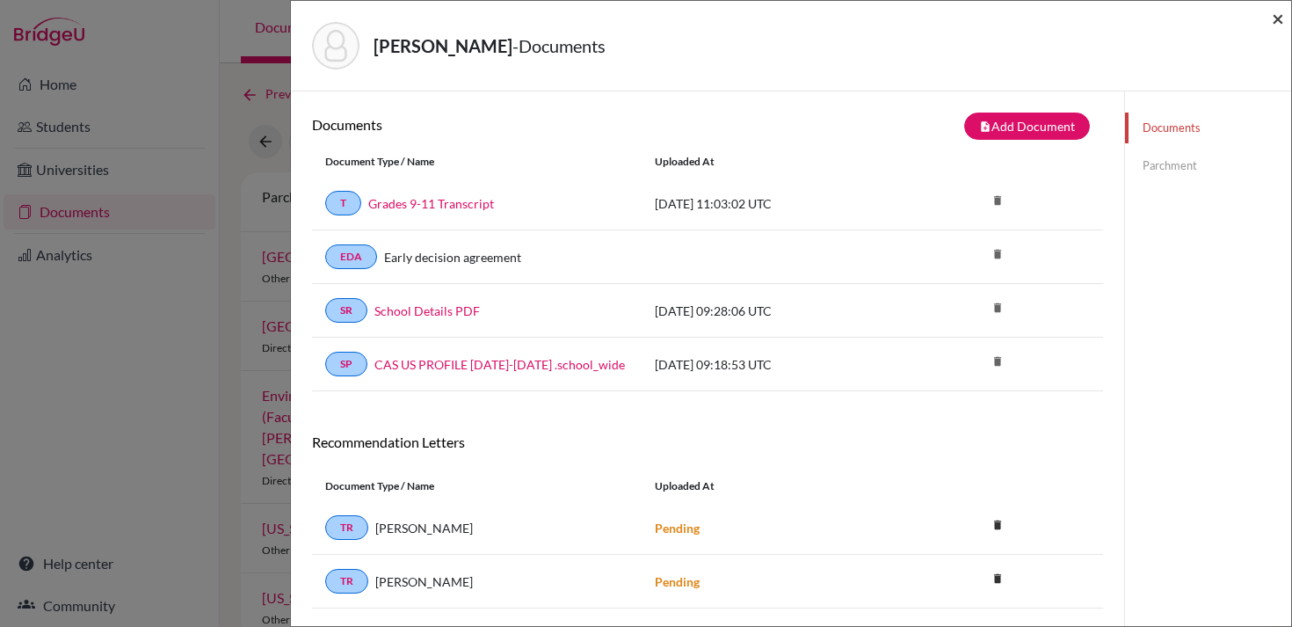
click at [1280, 13] on span "×" at bounding box center [1277, 17] width 12 height 25
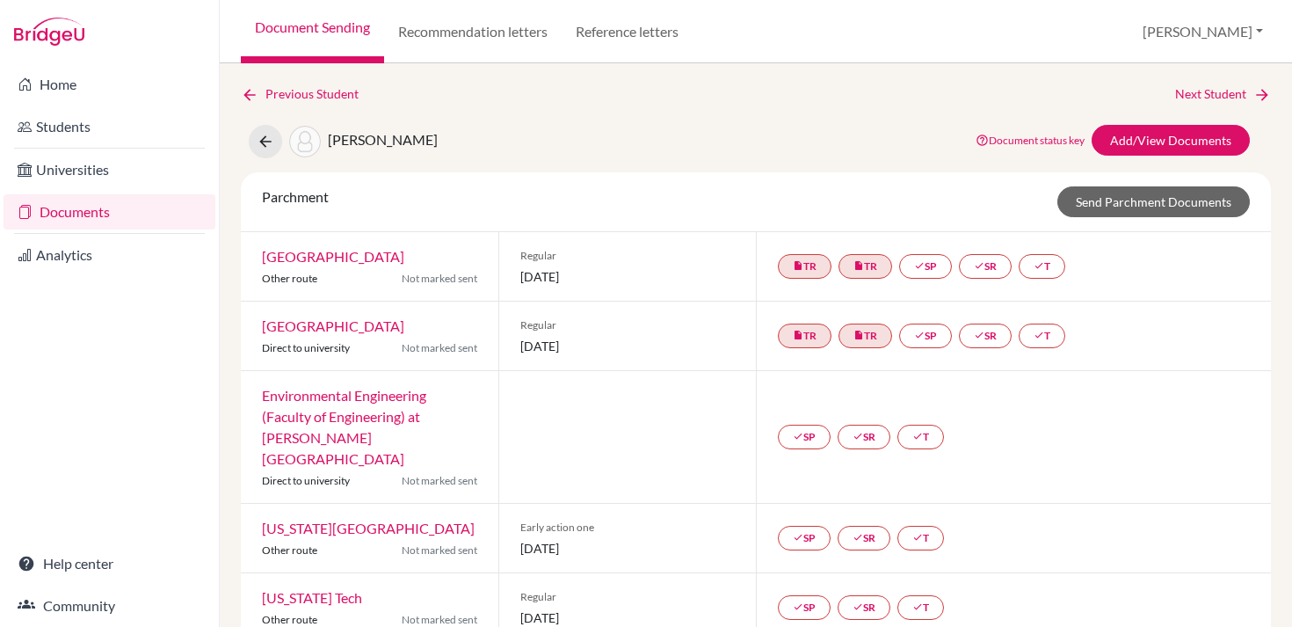
click at [855, 181] on div "Parchment Send Parchment Documents" at bounding box center [756, 202] width 1030 height 60
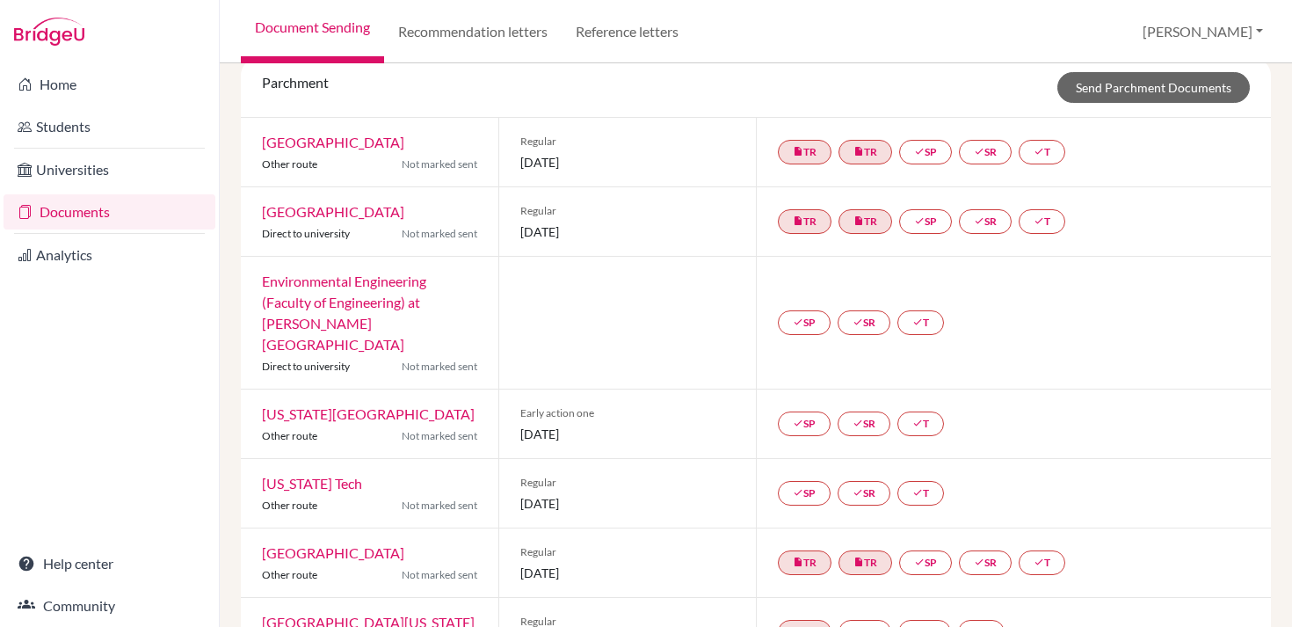
scroll to position [108, 0]
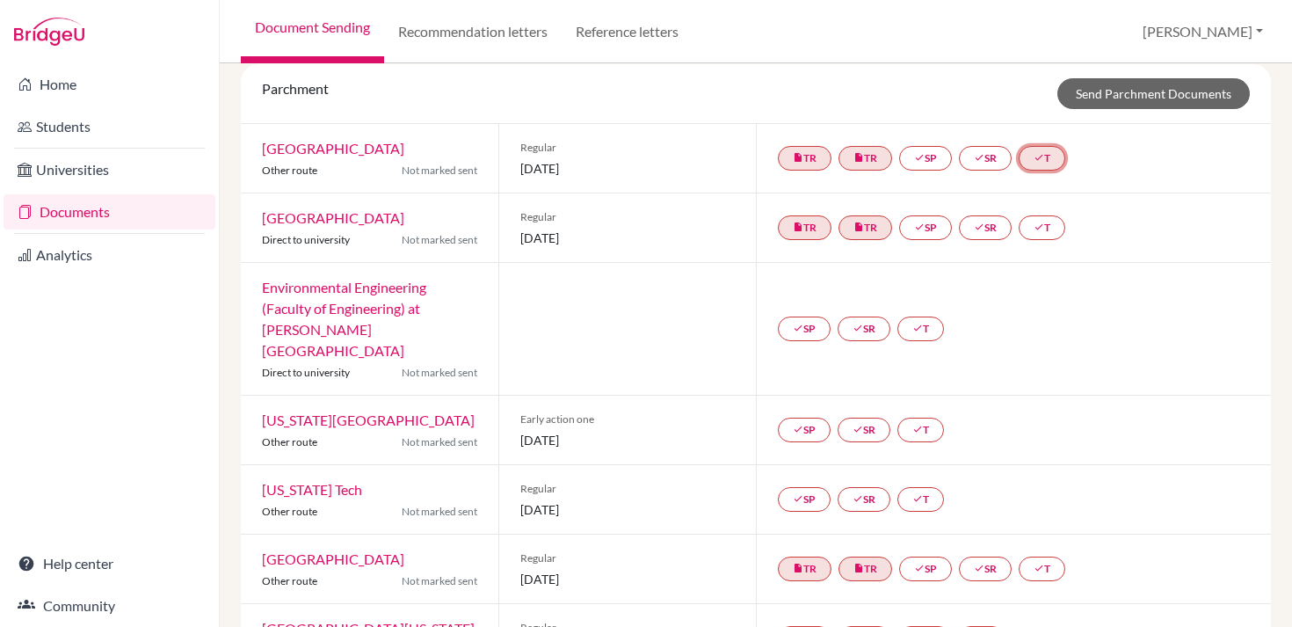
click at [1038, 164] on link "done T" at bounding box center [1041, 158] width 47 height 25
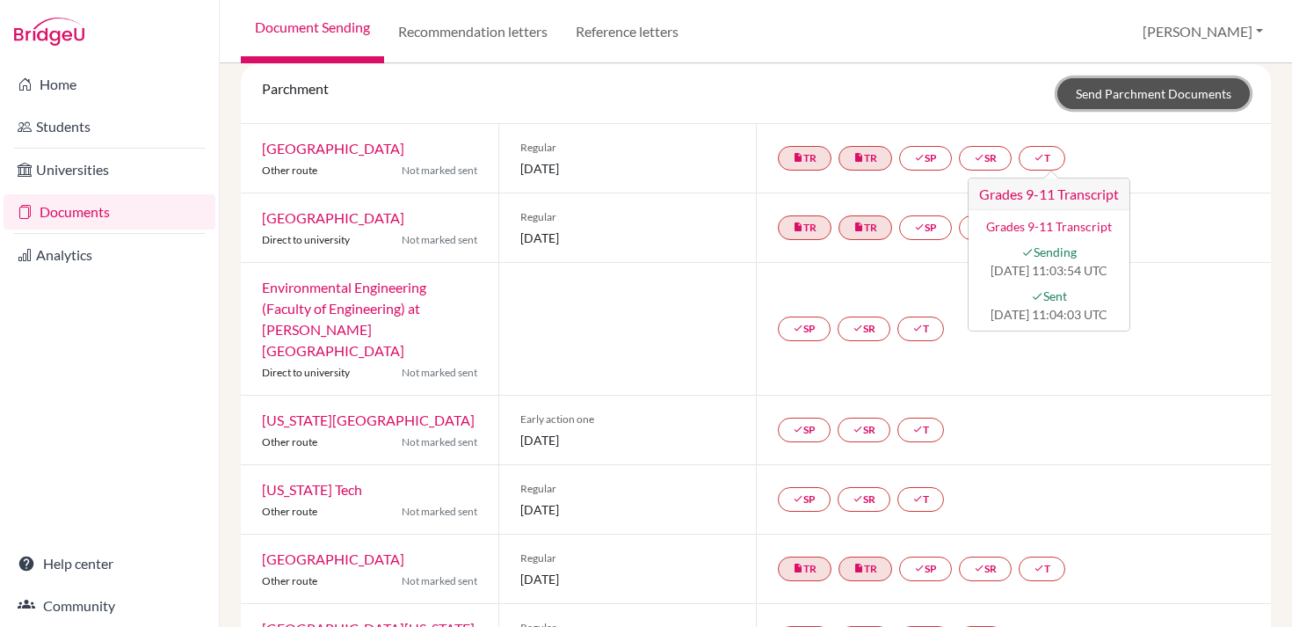
click at [1169, 88] on link "Send Parchment Documents" at bounding box center [1153, 93] width 192 height 31
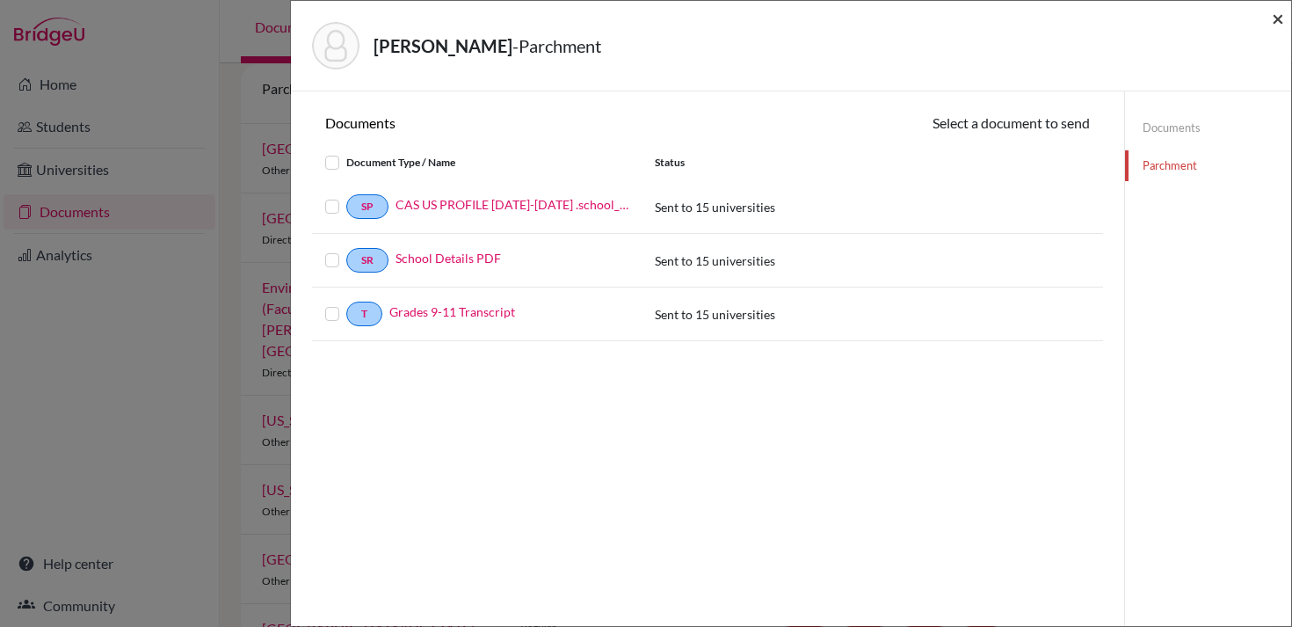
click at [1271, 11] on span "×" at bounding box center [1277, 17] width 12 height 25
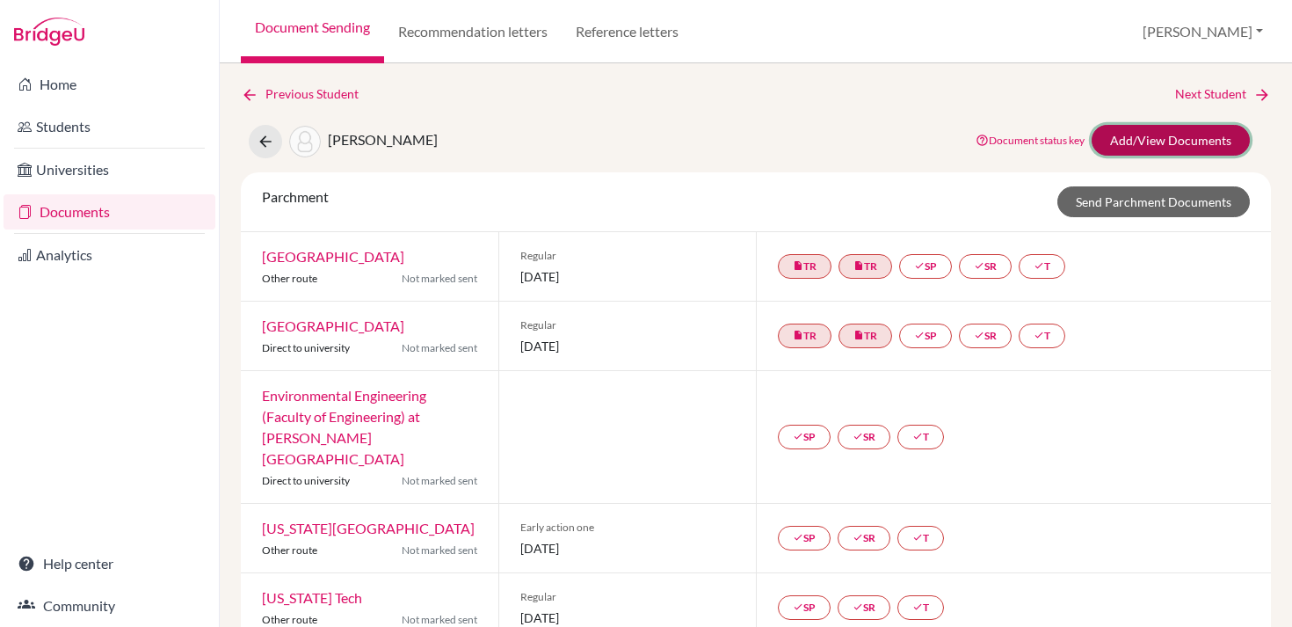
click at [1191, 144] on link "Add/View Documents" at bounding box center [1170, 140] width 158 height 31
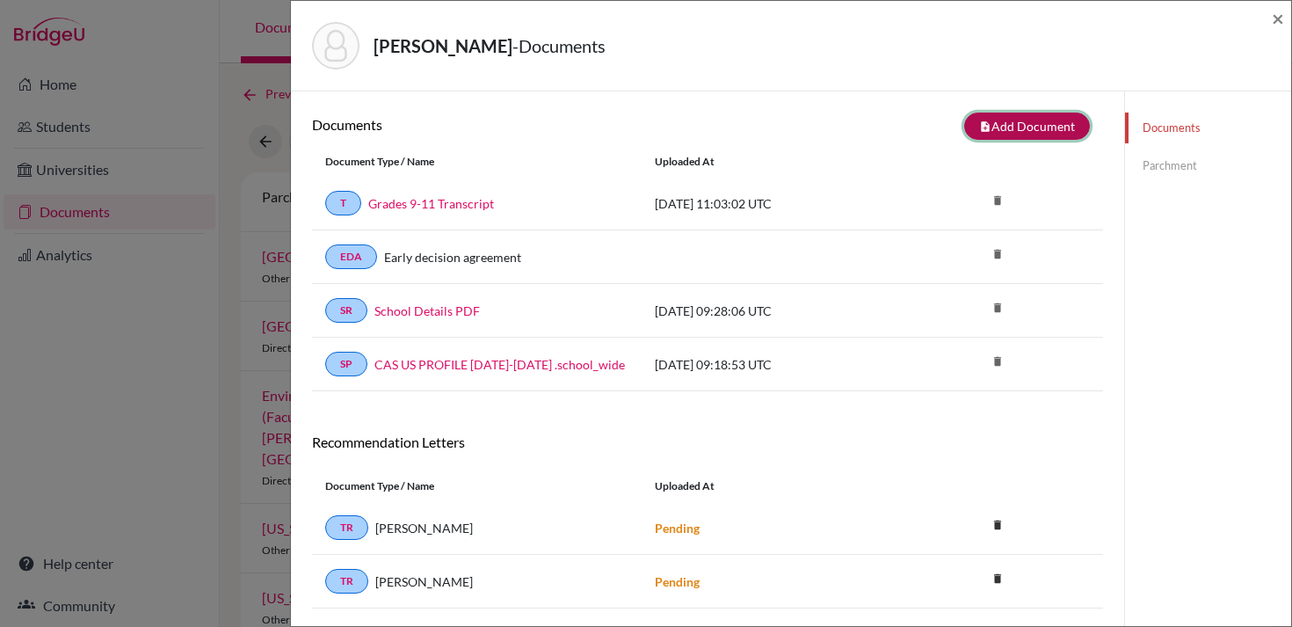
click at [1054, 123] on button "note_add Add Document" at bounding box center [1027, 125] width 126 height 27
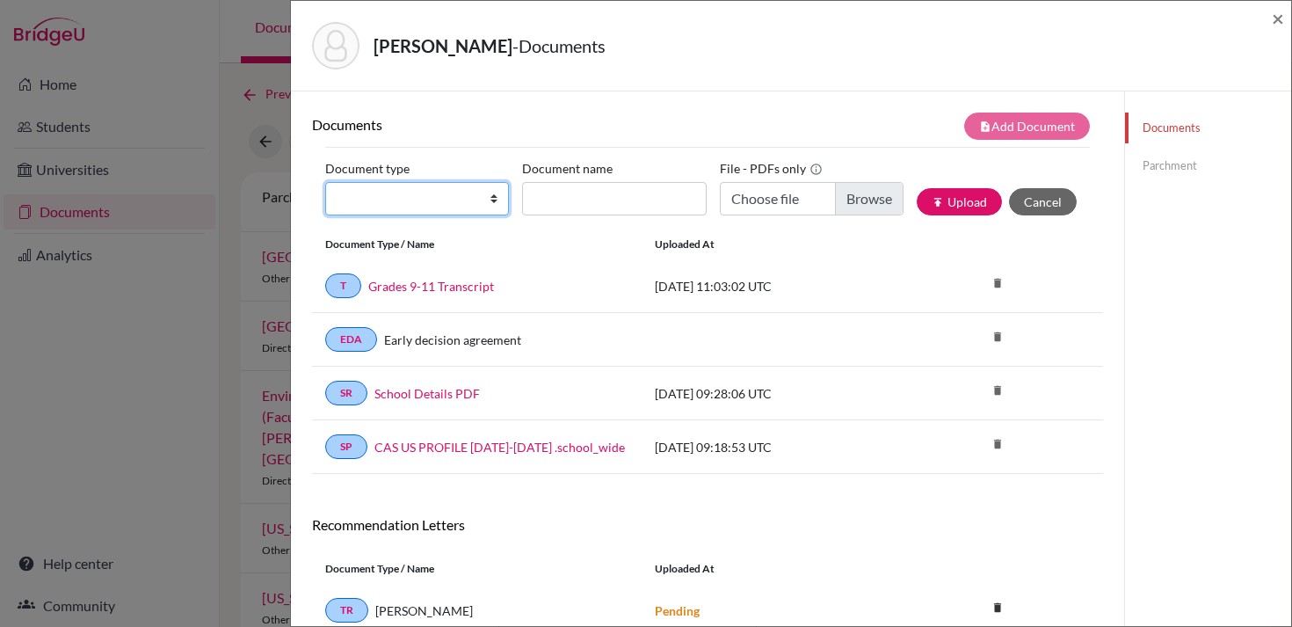
click at [478, 198] on select "Change explanation for Common App reports Counselor recommendation Internationa…" at bounding box center [417, 198] width 184 height 33
select select "39"
click at [325, 182] on select "Change explanation for Common App reports Counselor recommendation Internationa…" at bounding box center [417, 198] width 184 height 33
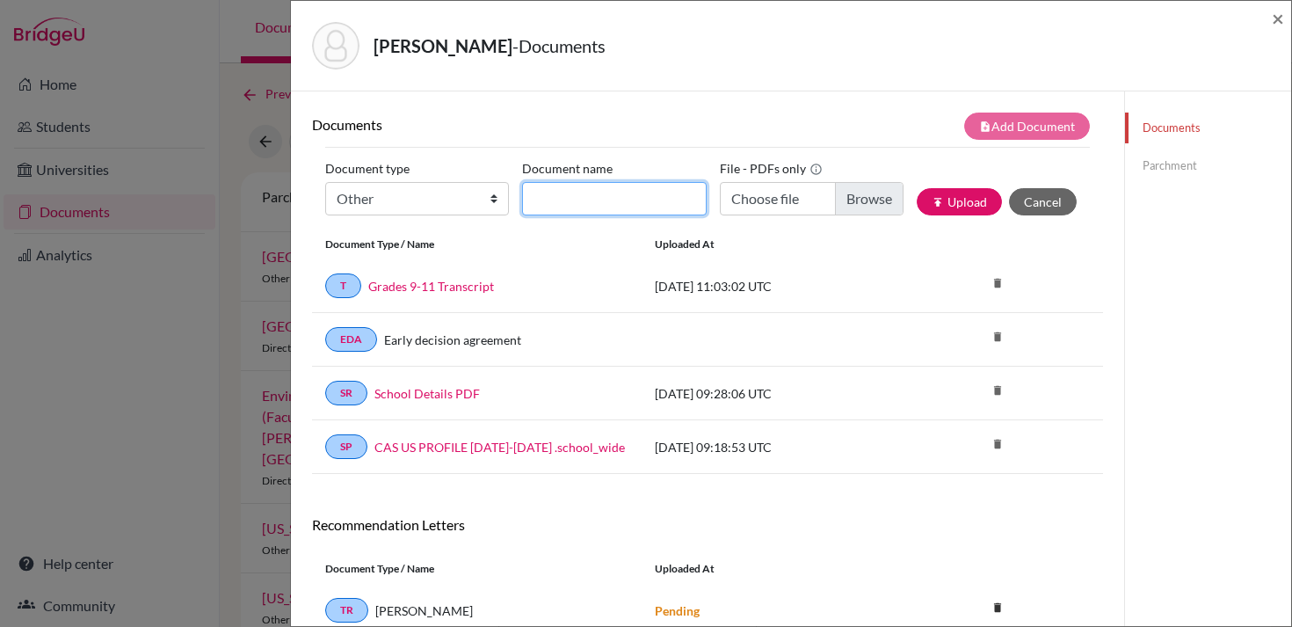
click at [553, 207] on input "Document name" at bounding box center [614, 198] width 184 height 33
type input "Forecasted Grades"
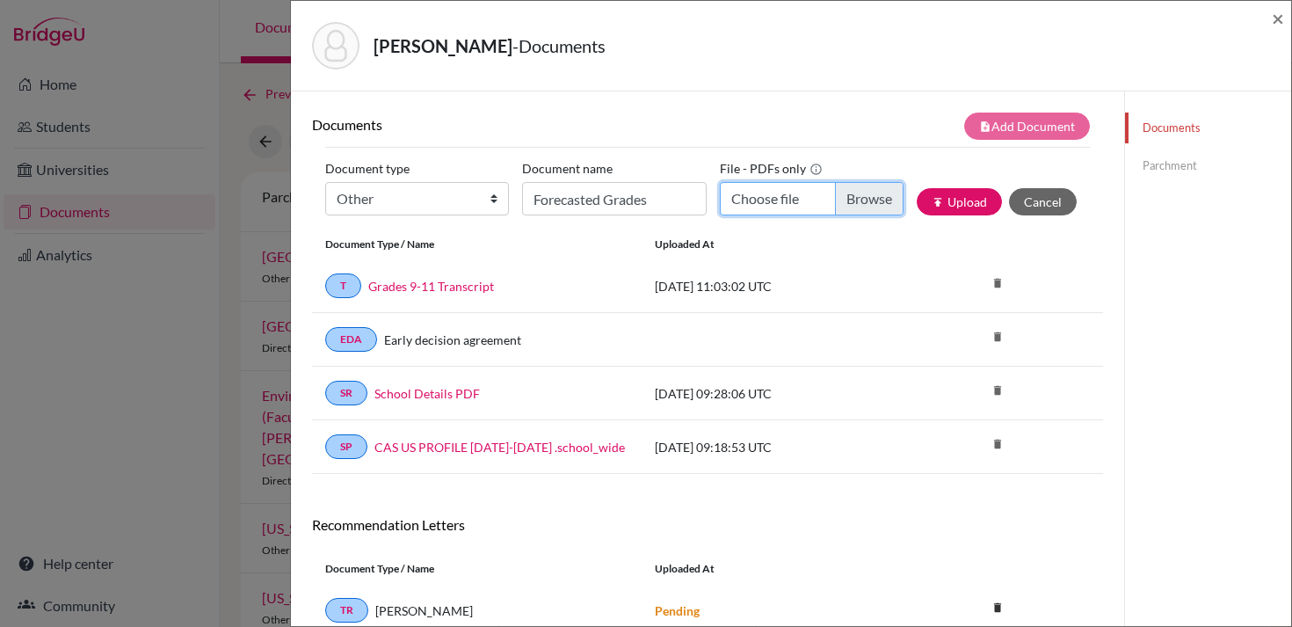
click at [841, 202] on input "Choose file" at bounding box center [812, 198] width 184 height 33
type input "C:\fakepath\Azbane, Lilia Forecasted Grades Fall 2025.pdf"
click at [977, 198] on button "publish Upload" at bounding box center [958, 201] width 85 height 27
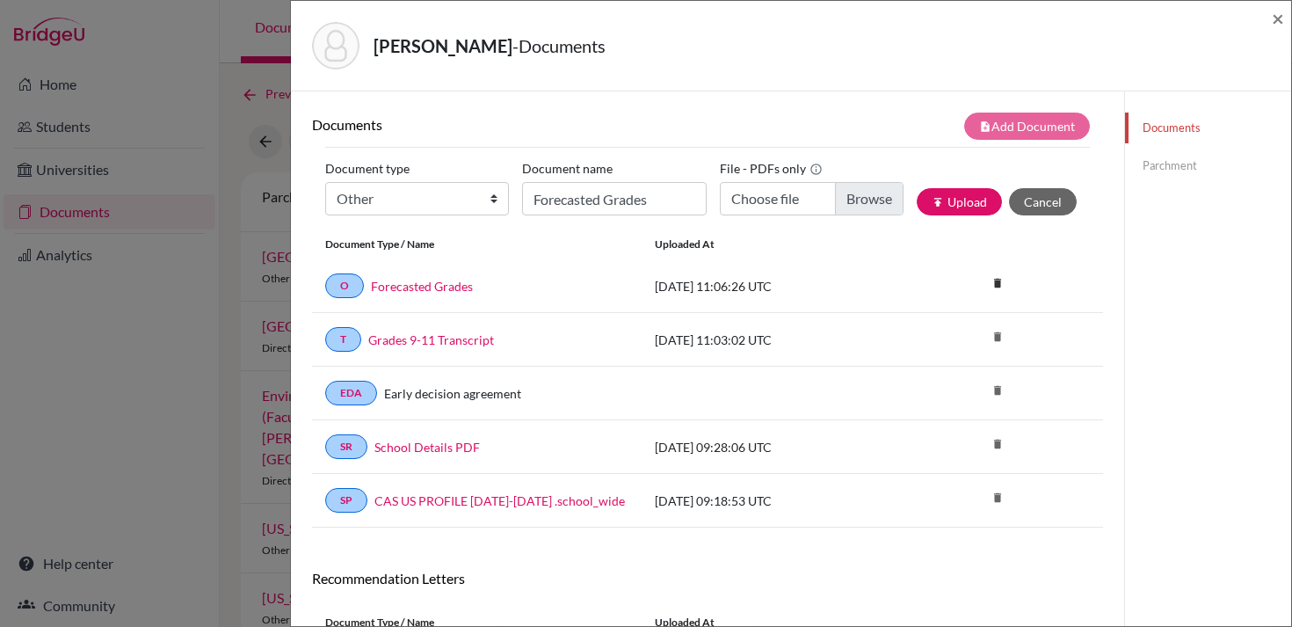
click at [1190, 160] on link "Parchment" at bounding box center [1208, 165] width 166 height 31
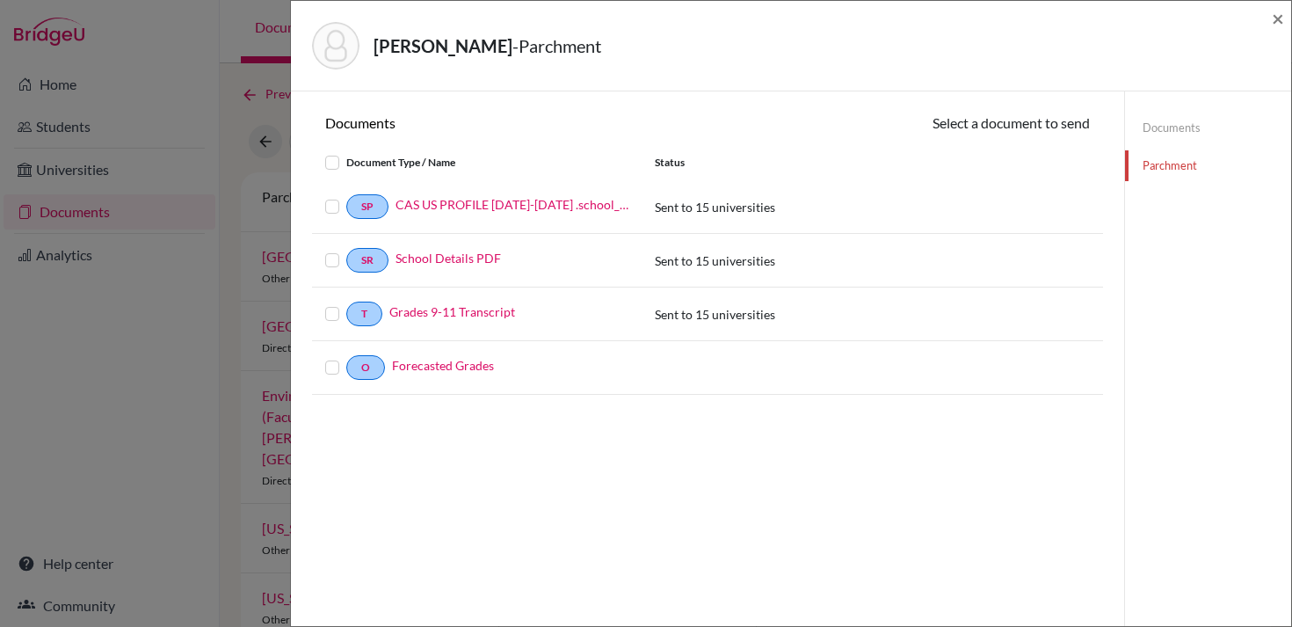
click at [346, 357] on label at bounding box center [346, 357] width 0 height 0
click at [0, 0] on input "checkbox" at bounding box center [0, 0] width 0 height 0
click at [1061, 129] on button "Continue" at bounding box center [1041, 125] width 98 height 27
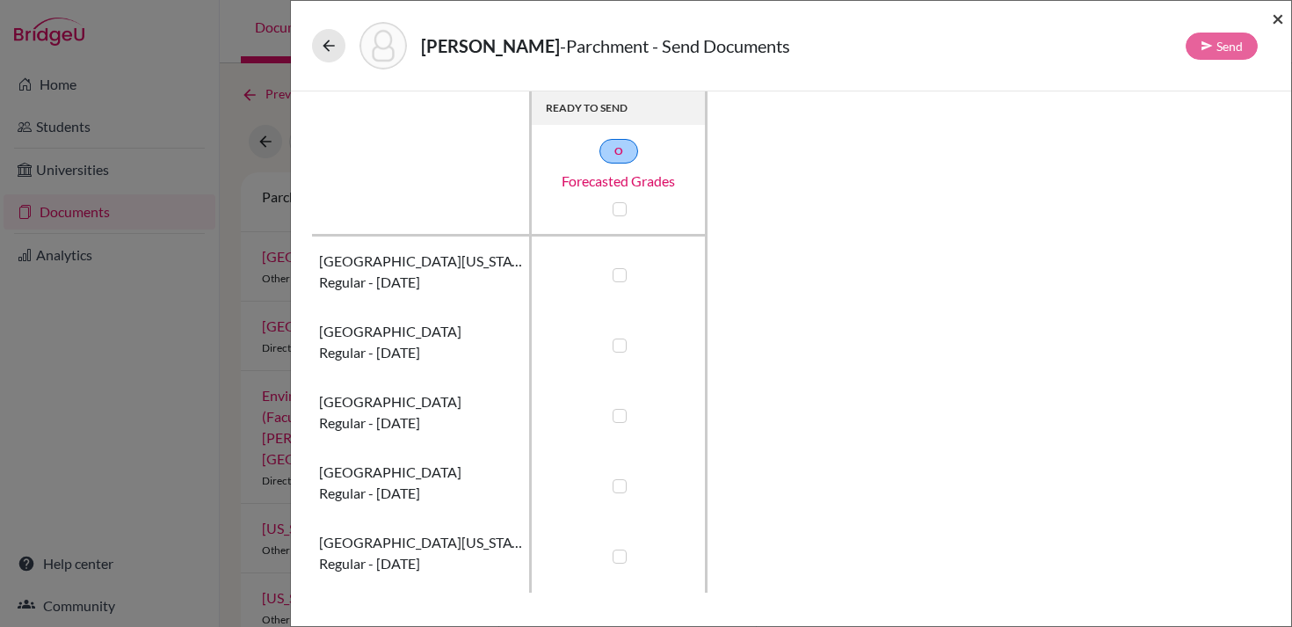
click at [1279, 22] on span "×" at bounding box center [1277, 17] width 12 height 25
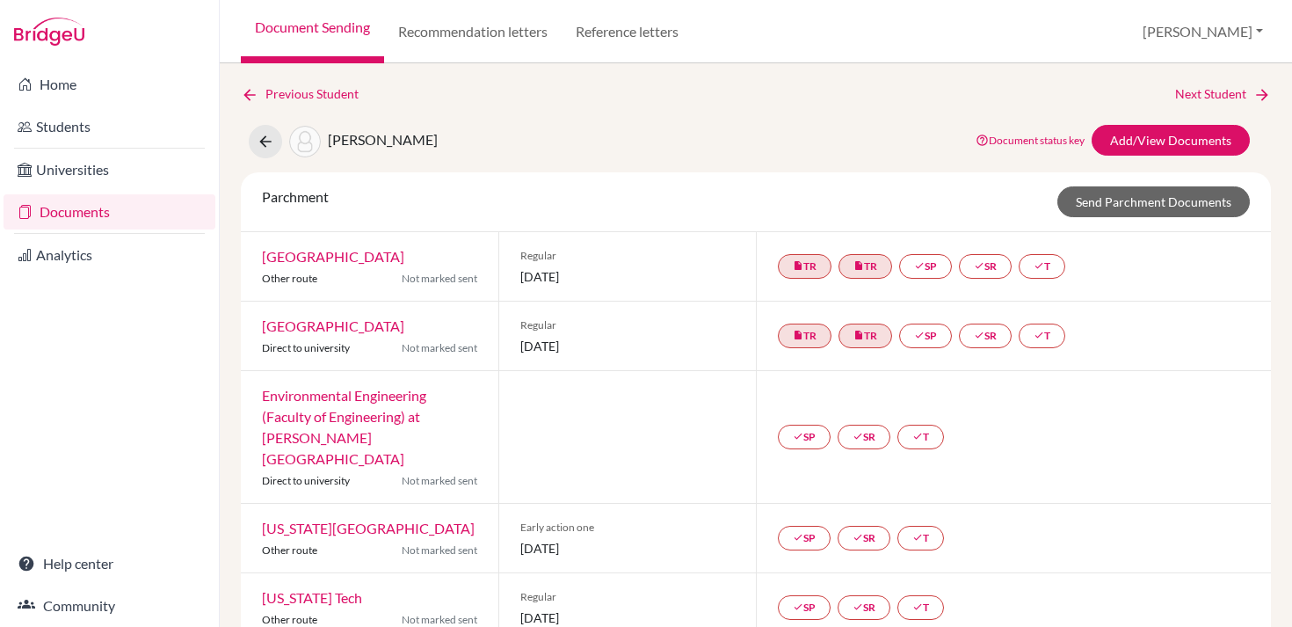
click at [897, 178] on div "Parchment Send Parchment Documents" at bounding box center [756, 202] width 1030 height 60
click at [127, 206] on link "Documents" at bounding box center [110, 211] width 212 height 35
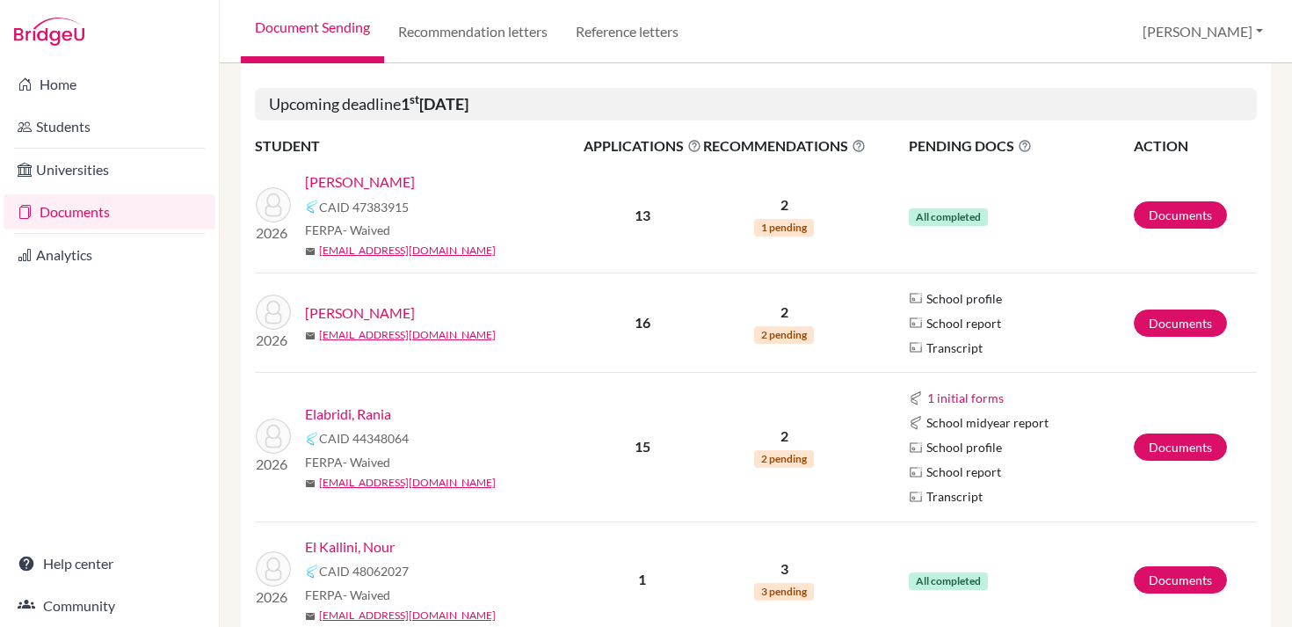
scroll to position [517, 0]
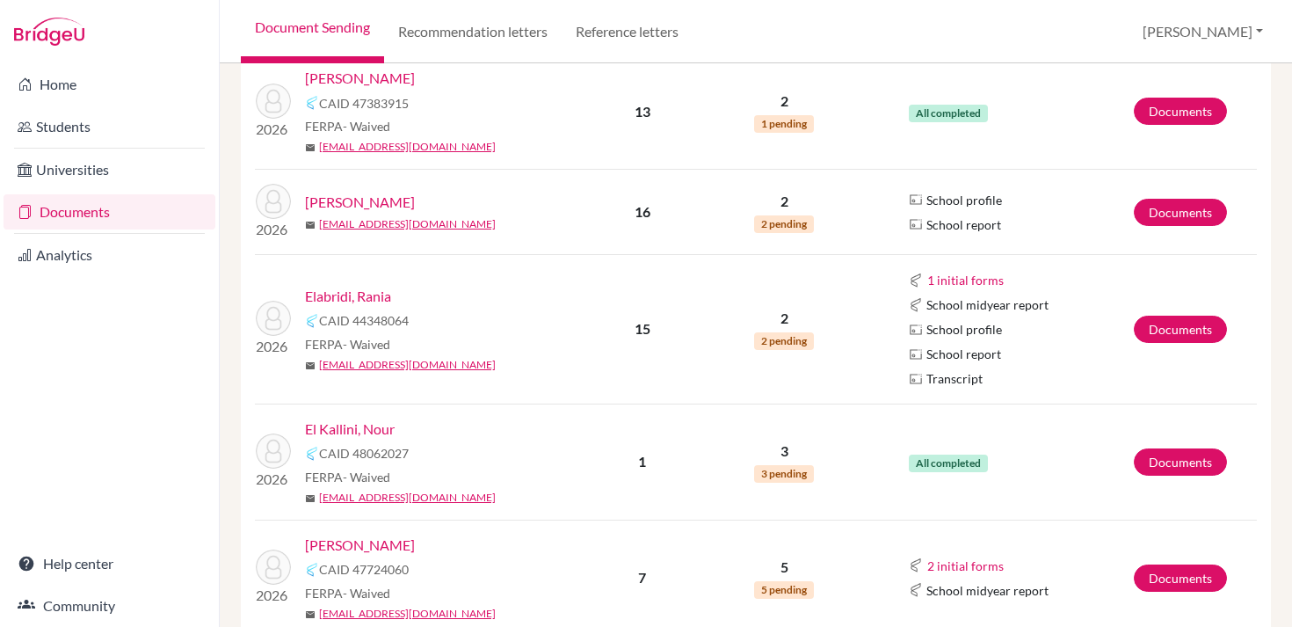
scroll to position [605, 0]
click at [946, 280] on button "1 initial forms" at bounding box center [965, 280] width 78 height 20
click at [605, 374] on td "15" at bounding box center [643, 329] width 120 height 148
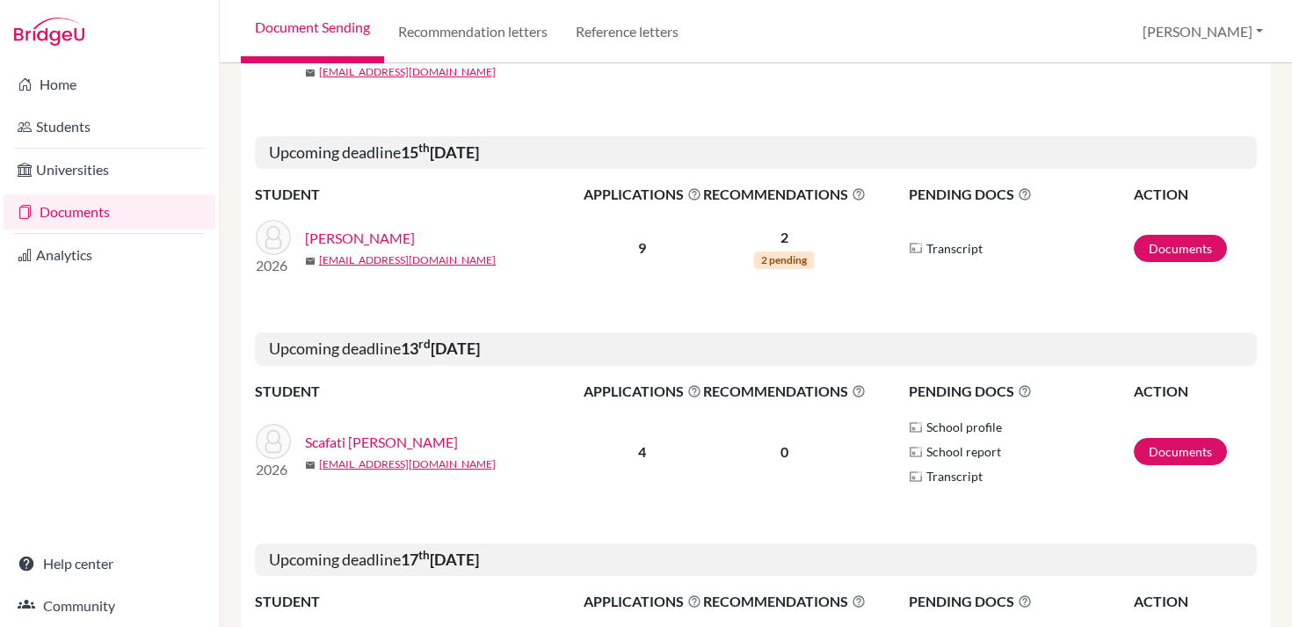
scroll to position [1261, 0]
